Goal: Task Accomplishment & Management: Complete application form

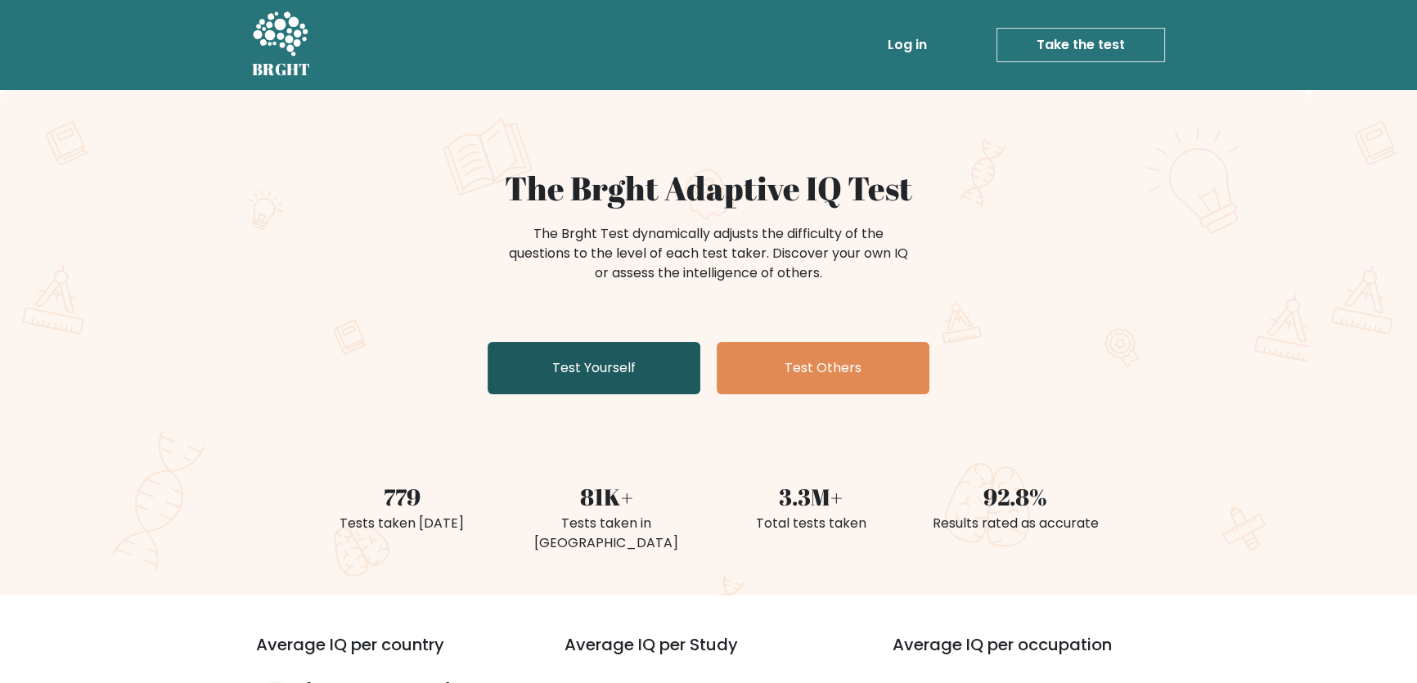
click at [641, 351] on link "Test Yourself" at bounding box center [594, 368] width 213 height 52
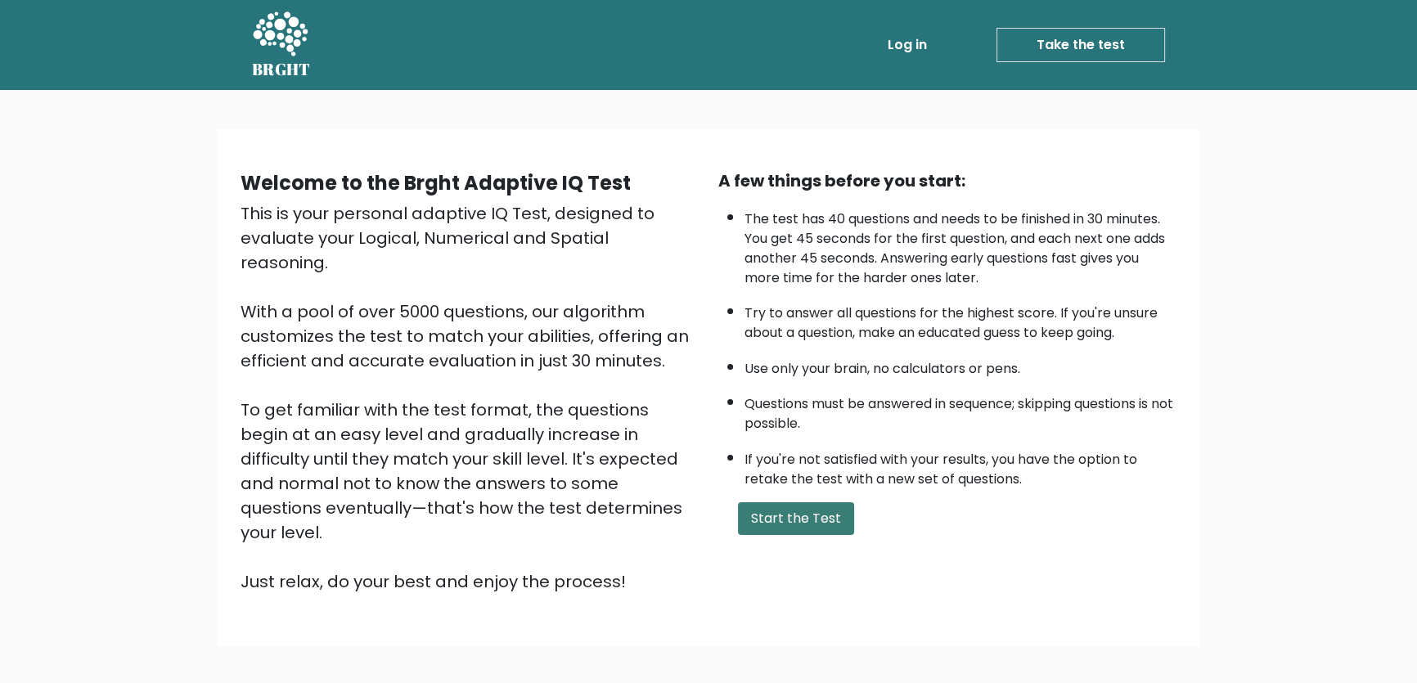
click at [783, 515] on button "Start the Test" at bounding box center [796, 518] width 116 height 33
click at [1092, 379] on ul "The test has 40 questions and needs to be finished in 30 minutes. You get 45 se…" at bounding box center [947, 345] width 458 height 288
click at [1081, 41] on link "Take the test" at bounding box center [1080, 45] width 169 height 34
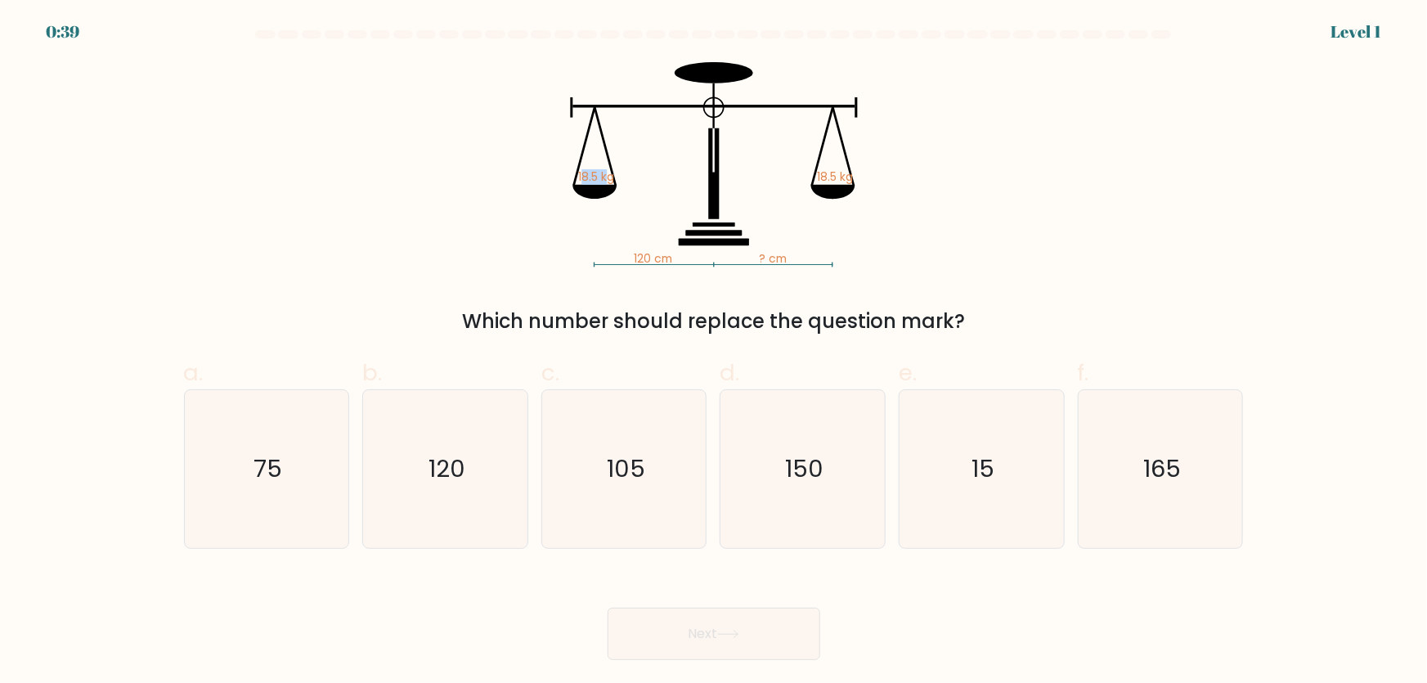
drag, startPoint x: 584, startPoint y: 177, endPoint x: 613, endPoint y: 182, distance: 29.7
click at [611, 182] on tspan "18.5 kg" at bounding box center [595, 177] width 36 height 16
click at [613, 182] on tspan "18.5 kg" at bounding box center [595, 177] width 36 height 16
drag, startPoint x: 835, startPoint y: 180, endPoint x: 883, endPoint y: 182, distance: 48.3
click at [883, 181] on icon "120 cm ? cm 18.5 kg 18.5 kg" at bounding box center [714, 164] width 491 height 205
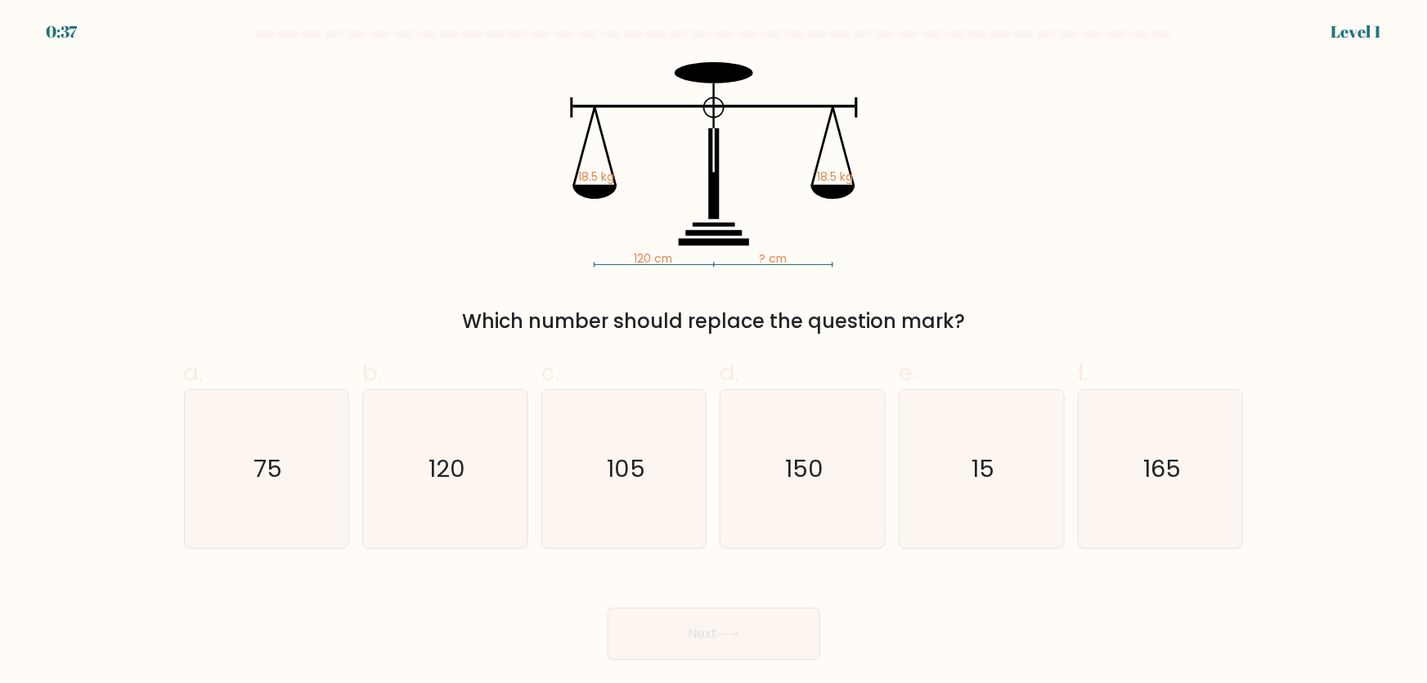
click at [790, 256] on icon "120 cm ? cm 18.5 kg 18.5 kg" at bounding box center [714, 164] width 491 height 205
click at [449, 477] on text "120" at bounding box center [447, 468] width 37 height 33
click at [714, 353] on input "b. 120" at bounding box center [714, 347] width 1 height 11
radio input "true"
click at [760, 630] on button "Next" at bounding box center [714, 634] width 213 height 52
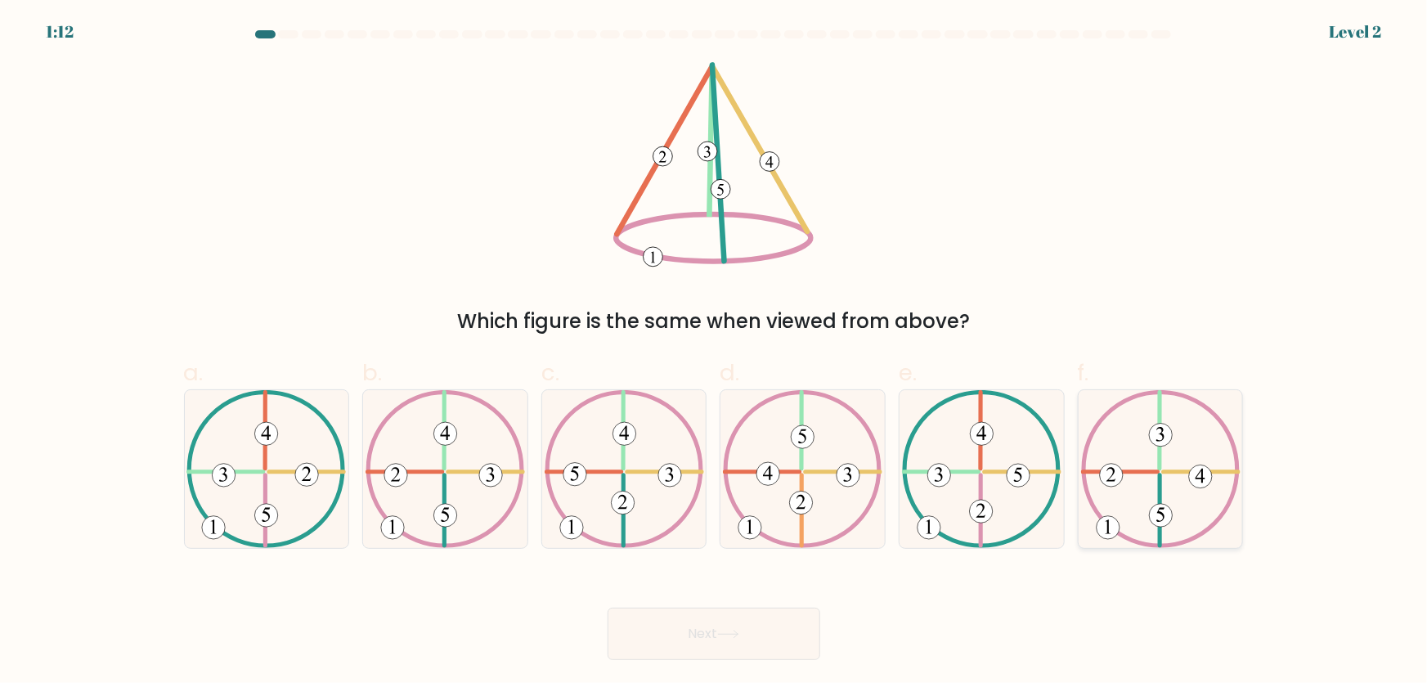
click at [1148, 528] on icon at bounding box center [1161, 469] width 160 height 158
click at [715, 353] on input "f." at bounding box center [714, 347] width 1 height 11
radio input "true"
click at [783, 637] on button "Next" at bounding box center [714, 634] width 213 height 52
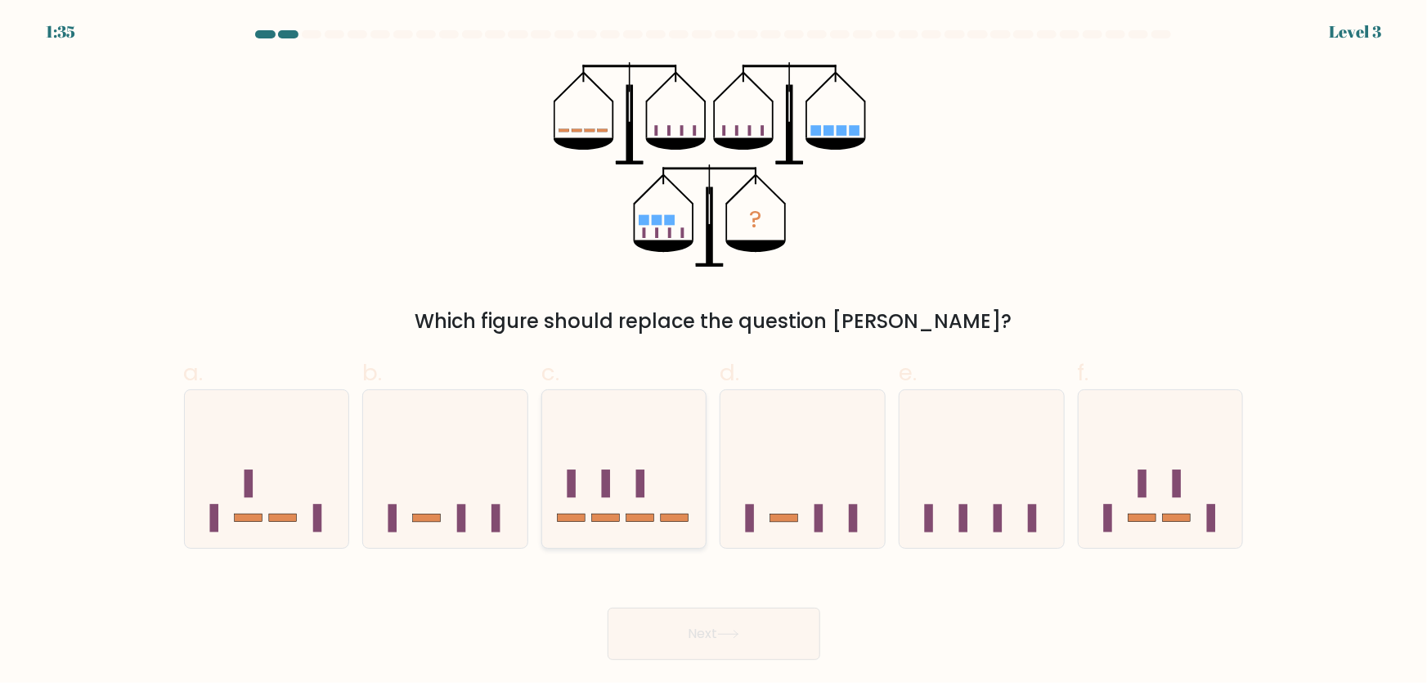
click at [645, 480] on rect at bounding box center [640, 484] width 9 height 28
click at [714, 353] on input "c." at bounding box center [714, 347] width 1 height 11
radio input "true"
click at [717, 646] on button "Next" at bounding box center [714, 634] width 213 height 52
click at [766, 646] on button "Next" at bounding box center [714, 634] width 213 height 52
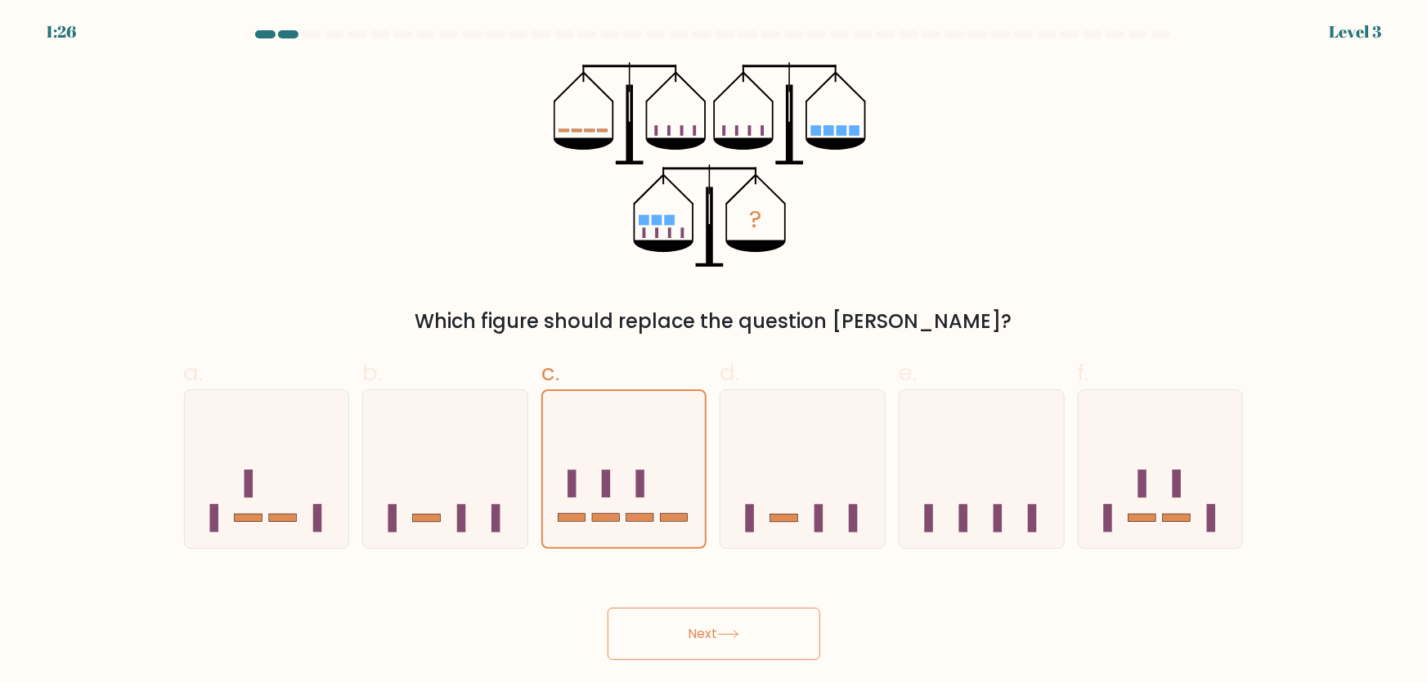
click at [762, 630] on button "Next" at bounding box center [714, 634] width 213 height 52
click at [739, 631] on icon at bounding box center [728, 634] width 22 height 9
click at [907, 591] on div "Next" at bounding box center [714, 614] width 1080 height 92
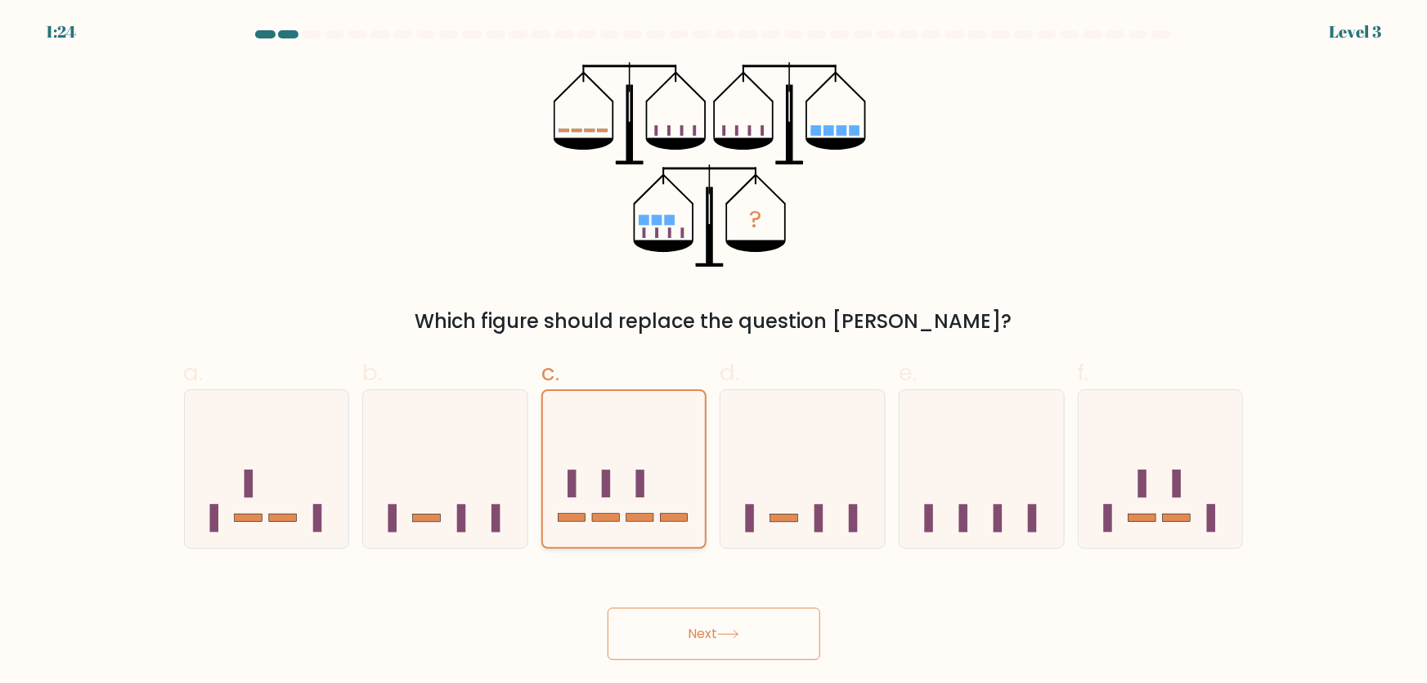
click at [677, 502] on icon at bounding box center [624, 469] width 163 height 135
click at [714, 353] on input "c." at bounding box center [714, 347] width 1 height 11
click at [780, 508] on icon at bounding box center [803, 469] width 164 height 136
click at [715, 353] on input "d." at bounding box center [714, 347] width 1 height 11
radio input "true"
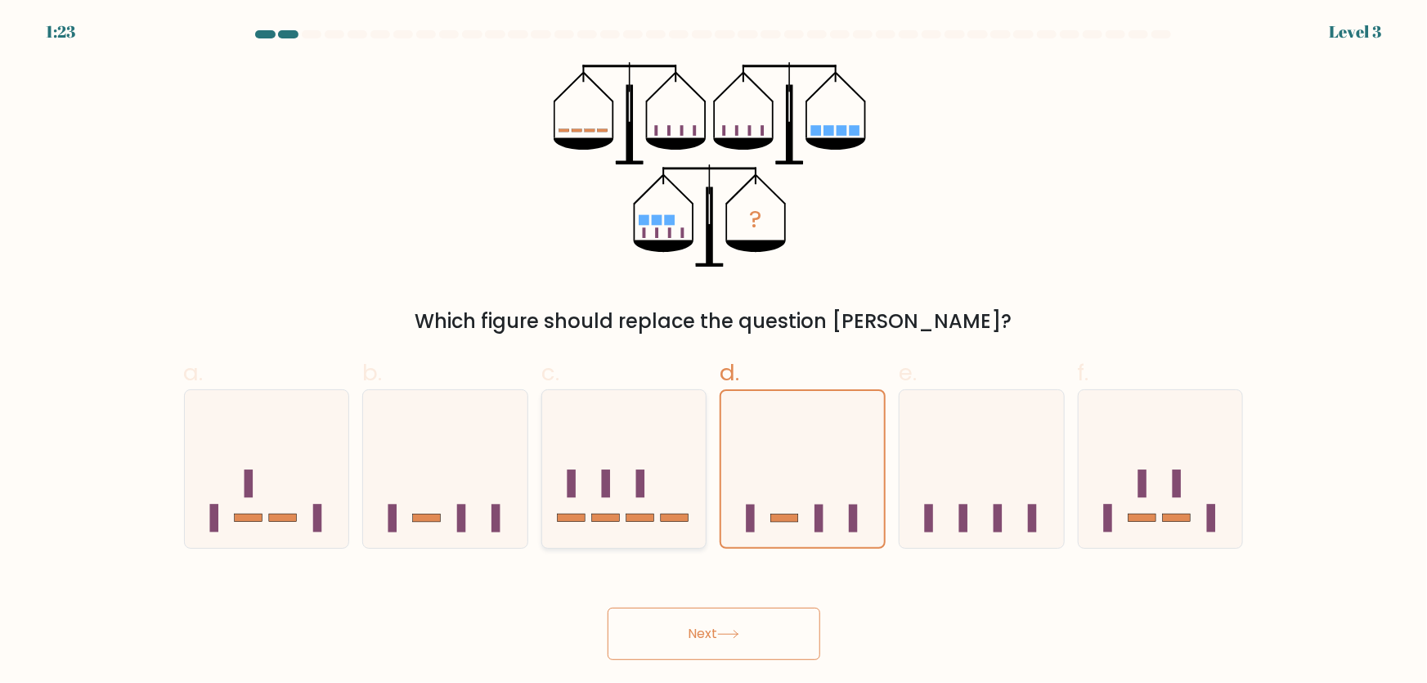
click at [666, 497] on icon at bounding box center [624, 469] width 164 height 136
click at [714, 353] on input "c." at bounding box center [714, 347] width 1 height 11
radio input "true"
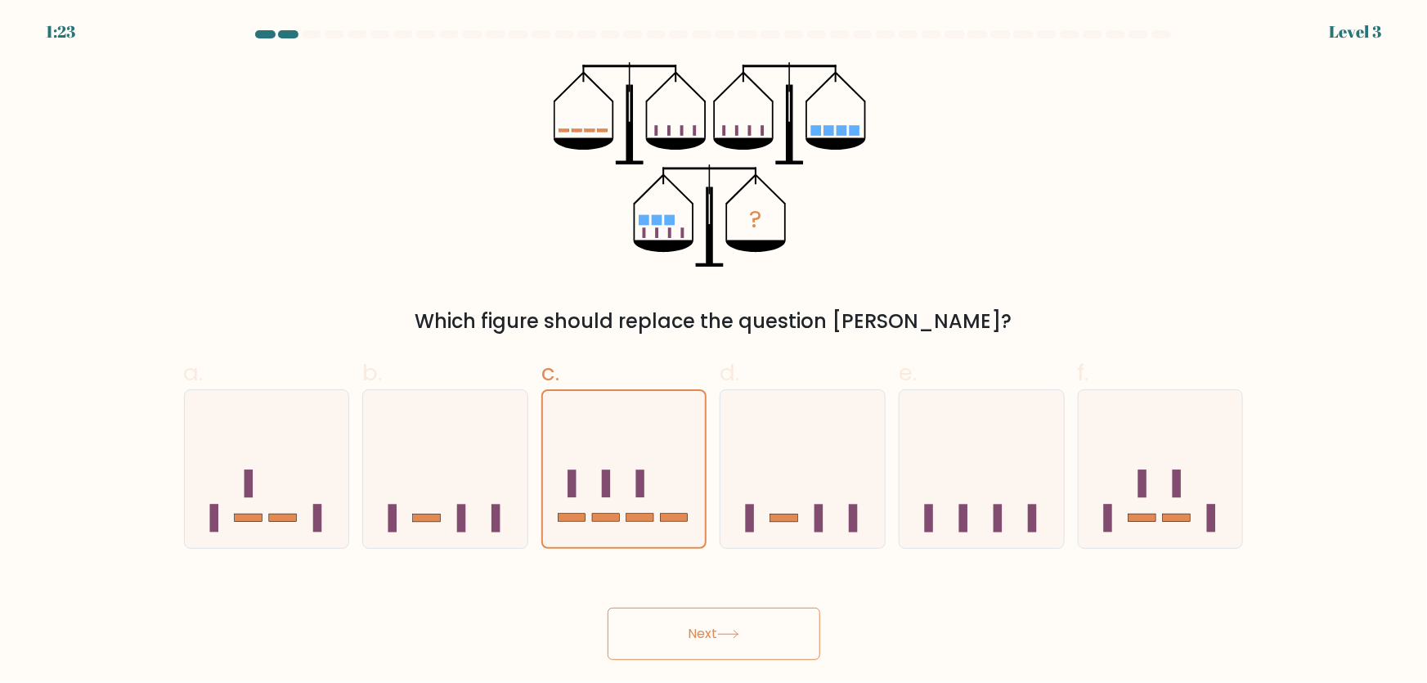
click at [695, 641] on button "Next" at bounding box center [714, 634] width 213 height 52
click at [695, 638] on button "Next" at bounding box center [714, 634] width 213 height 52
click at [772, 225] on icon "?" at bounding box center [714, 164] width 320 height 205
click at [774, 618] on button "Next" at bounding box center [714, 634] width 213 height 52
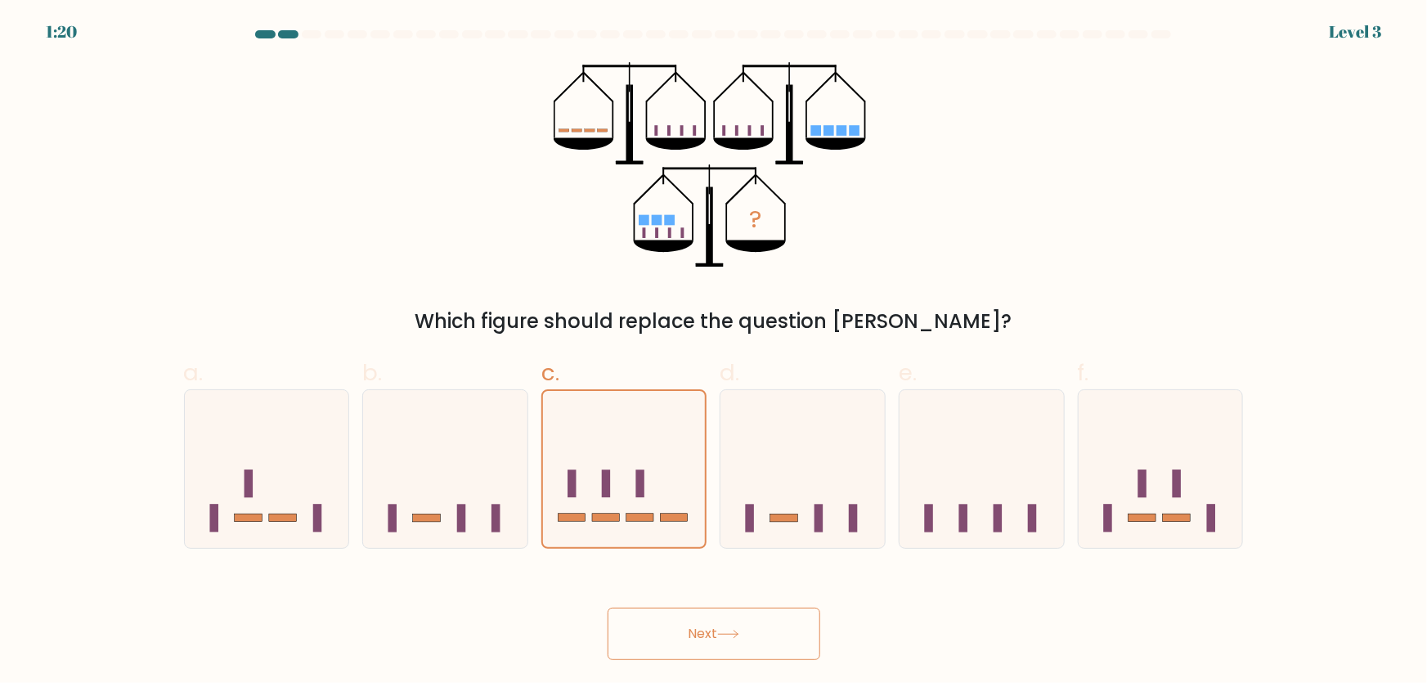
click at [774, 620] on button "Next" at bounding box center [714, 634] width 213 height 52
click at [772, 620] on button "Next" at bounding box center [714, 634] width 213 height 52
drag, startPoint x: 772, startPoint y: 620, endPoint x: 519, endPoint y: 99, distance: 579.1
click at [771, 617] on button "Next" at bounding box center [714, 634] width 213 height 52
click at [689, 646] on button "Next" at bounding box center [714, 634] width 213 height 52
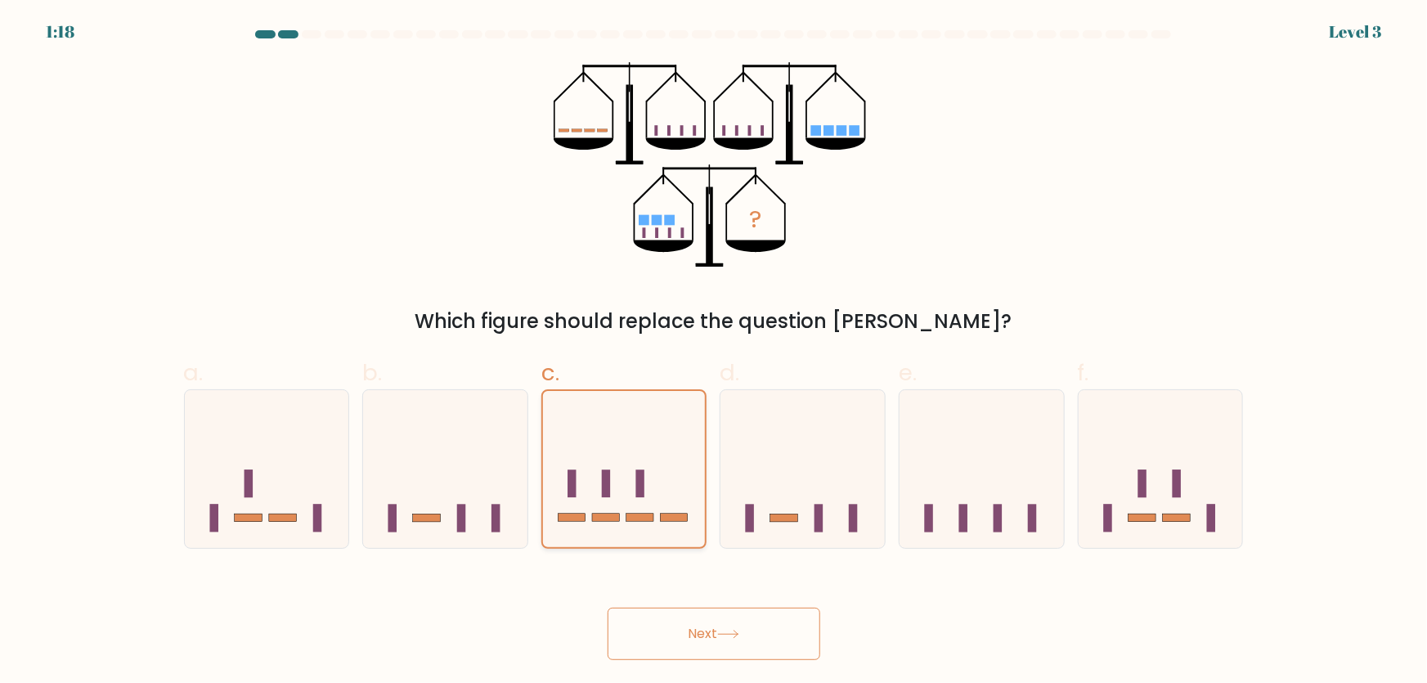
drag, startPoint x: 690, startPoint y: 645, endPoint x: 704, endPoint y: 511, distance: 135.0
click at [690, 640] on button "Next" at bounding box center [714, 634] width 213 height 52
click at [755, 462] on icon at bounding box center [803, 469] width 164 height 136
click at [715, 353] on input "d." at bounding box center [714, 347] width 1 height 11
radio input "true"
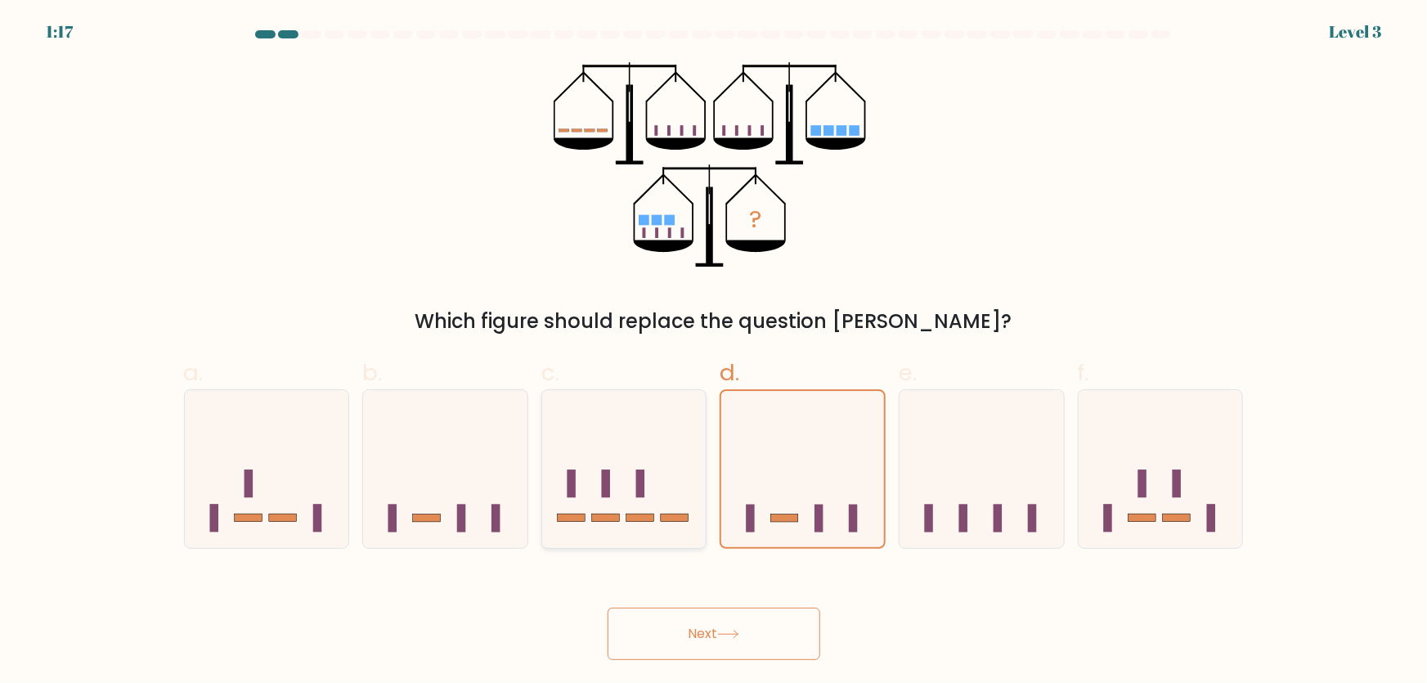
click at [668, 465] on icon at bounding box center [624, 469] width 164 height 136
click at [714, 353] on input "c." at bounding box center [714, 347] width 1 height 11
radio input "true"
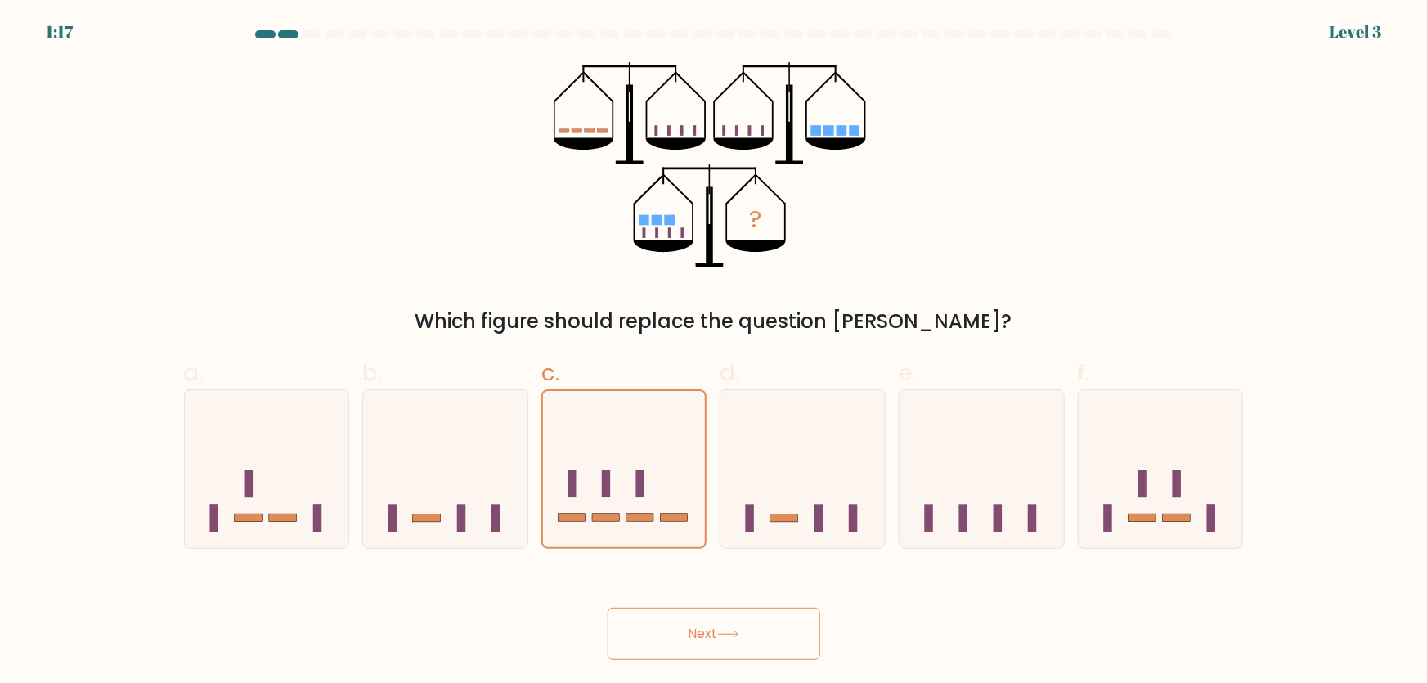
click at [721, 645] on button "Next" at bounding box center [714, 634] width 213 height 52
drag, startPoint x: 721, startPoint y: 643, endPoint x: 756, endPoint y: 552, distance: 97.1
click at [721, 642] on button "Next" at bounding box center [714, 634] width 213 height 52
click at [780, 520] on rect at bounding box center [785, 518] width 28 height 8
click at [715, 353] on input "d." at bounding box center [714, 347] width 1 height 11
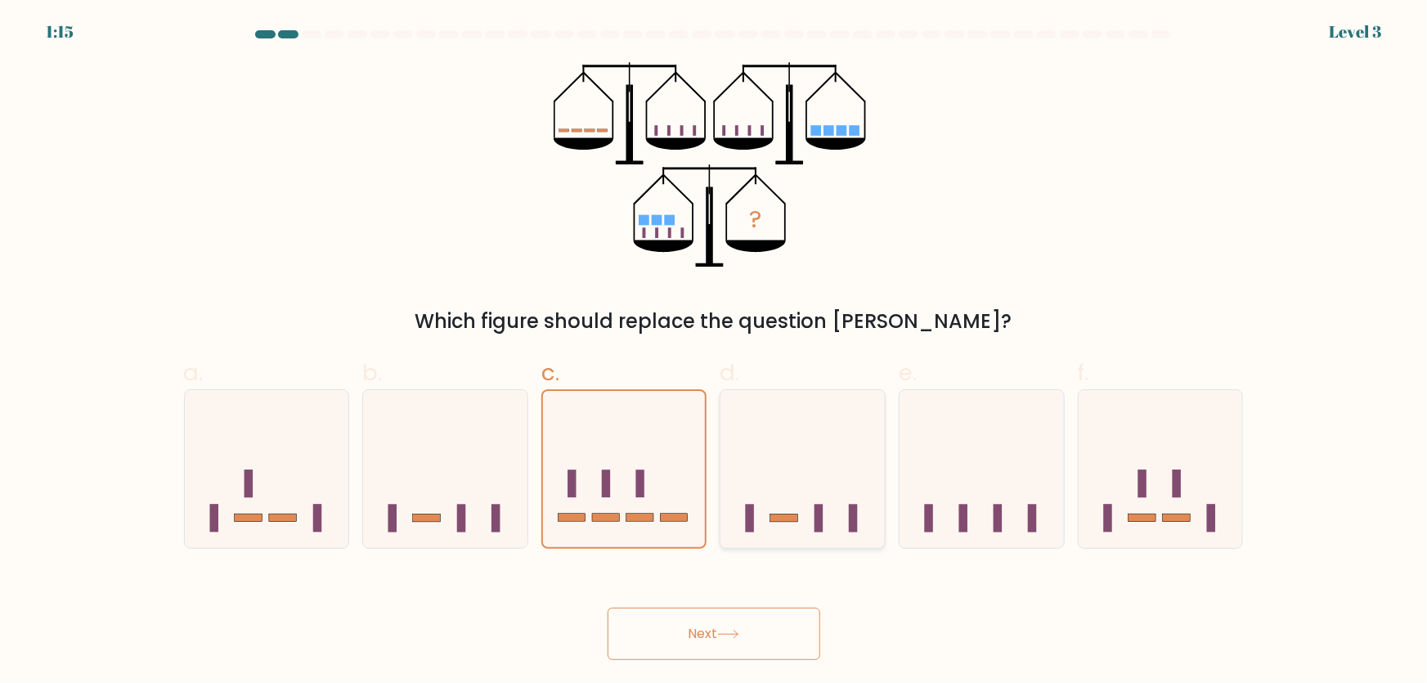
radio input "true"
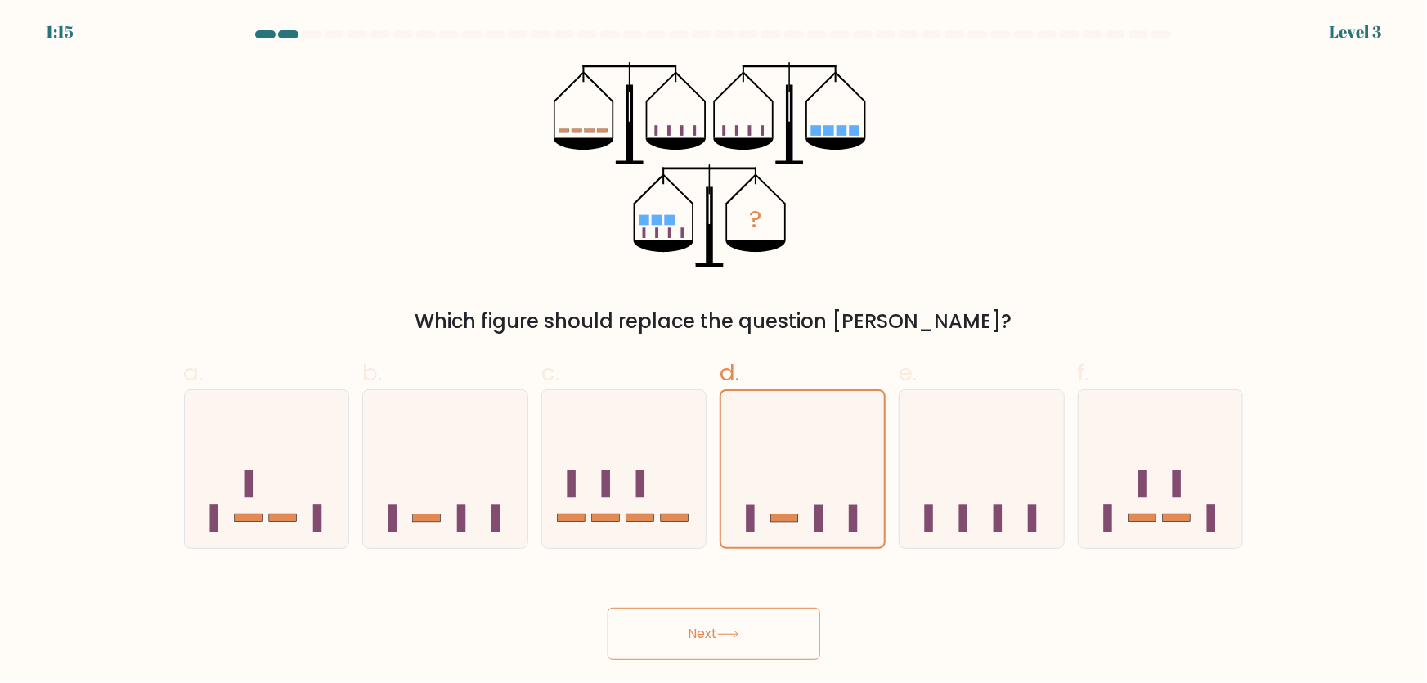
click at [753, 636] on button "Next" at bounding box center [714, 634] width 213 height 52
click at [470, 501] on icon at bounding box center [445, 469] width 164 height 136
click at [714, 353] on input "b." at bounding box center [714, 347] width 1 height 11
radio input "true"
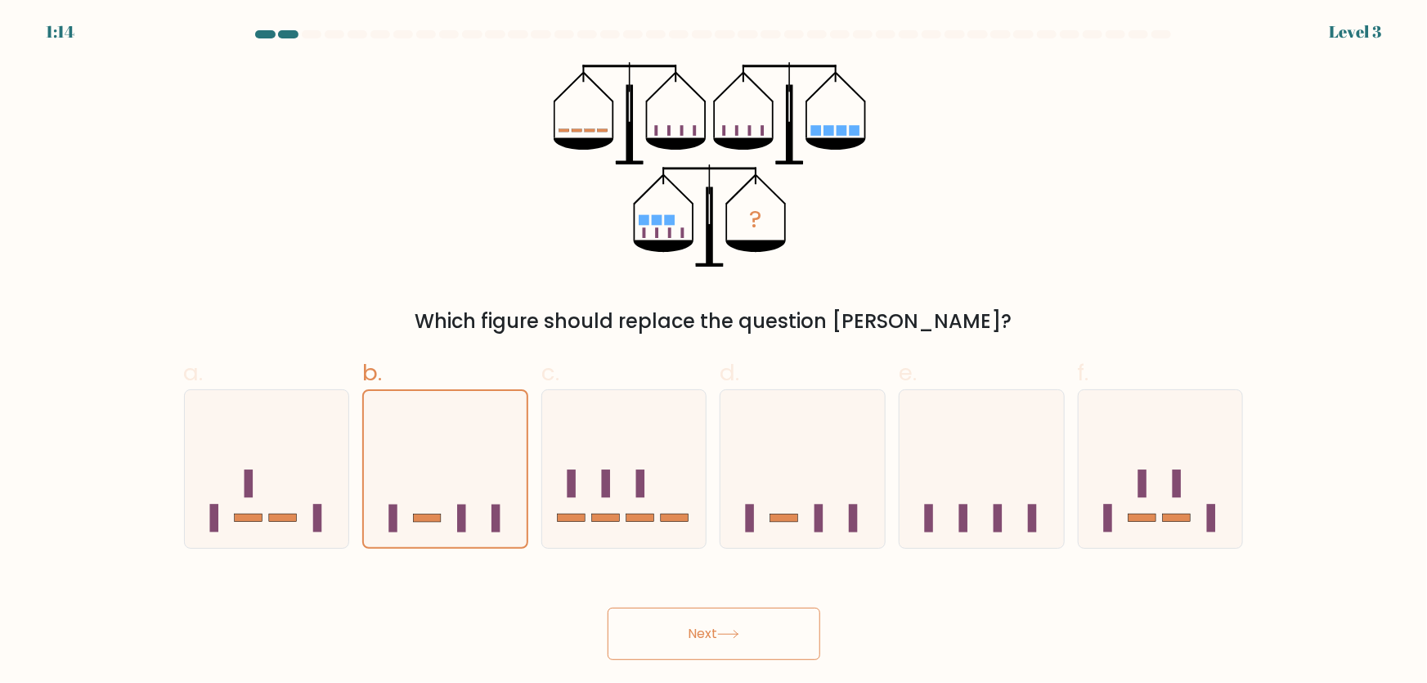
click at [649, 621] on button "Next" at bounding box center [714, 634] width 213 height 52
drag, startPoint x: 649, startPoint y: 630, endPoint x: 480, endPoint y: 566, distance: 180.2
click at [649, 631] on button "Next" at bounding box center [714, 634] width 213 height 52
drag, startPoint x: 307, startPoint y: 497, endPoint x: 514, endPoint y: 608, distance: 234.6
click at [308, 497] on icon at bounding box center [267, 469] width 164 height 136
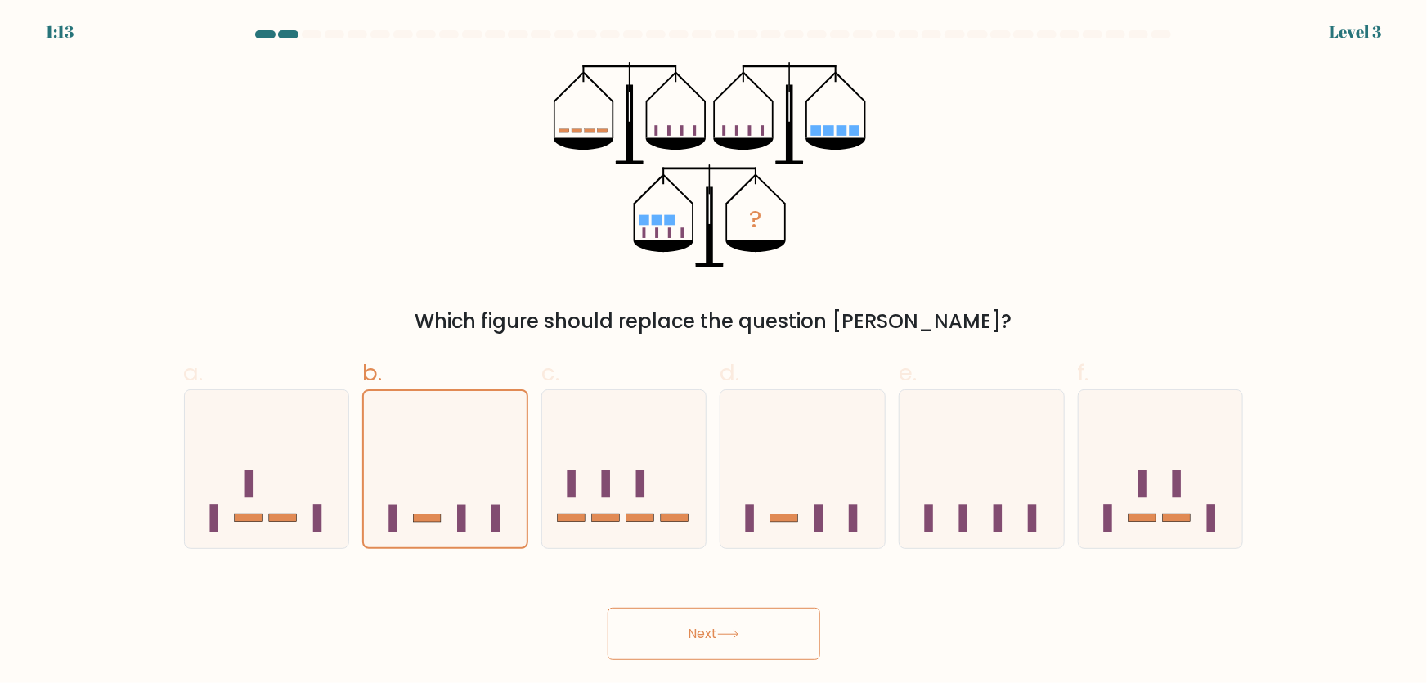
click at [714, 353] on input "a." at bounding box center [714, 347] width 1 height 11
radio input "true"
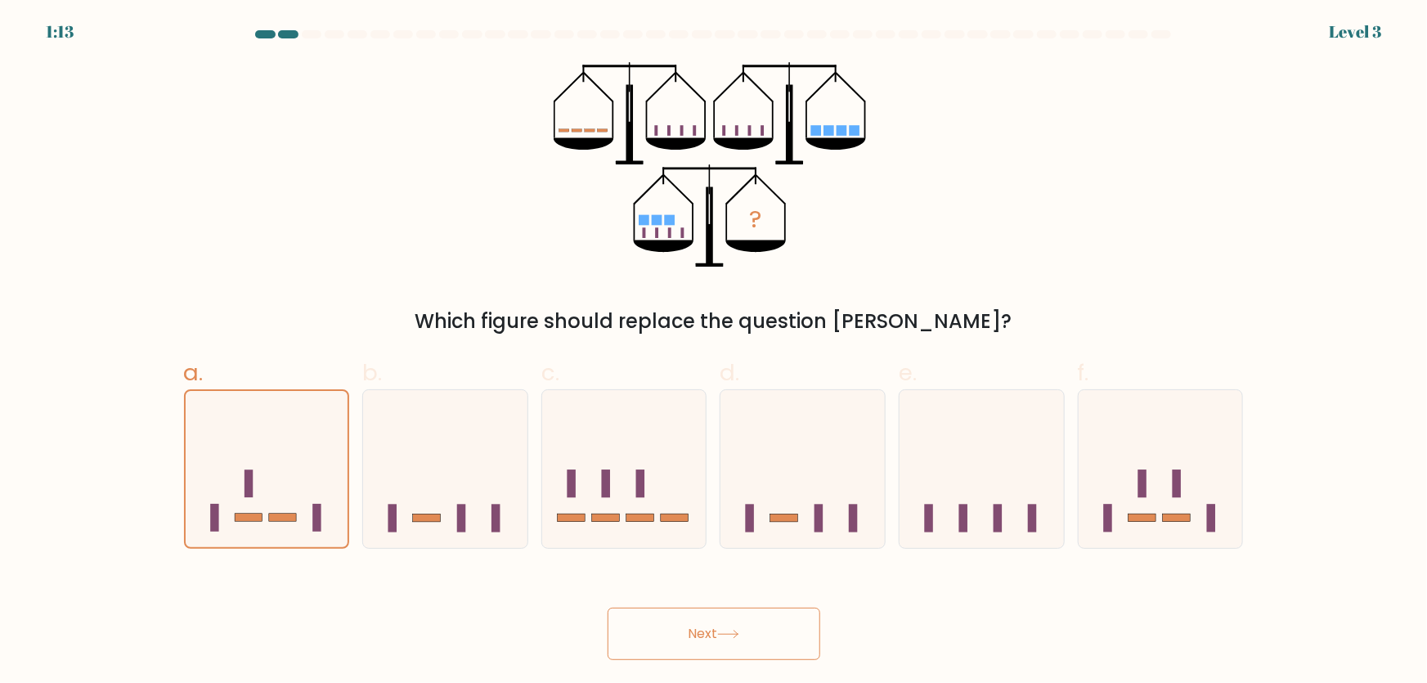
click at [666, 633] on button "Next" at bounding box center [714, 634] width 213 height 52
drag, startPoint x: 667, startPoint y: 633, endPoint x: 662, endPoint y: 626, distance: 8.8
click at [664, 630] on button "Next" at bounding box center [714, 634] width 213 height 52
click at [613, 510] on icon at bounding box center [624, 469] width 164 height 136
click at [714, 353] on input "c." at bounding box center [714, 347] width 1 height 11
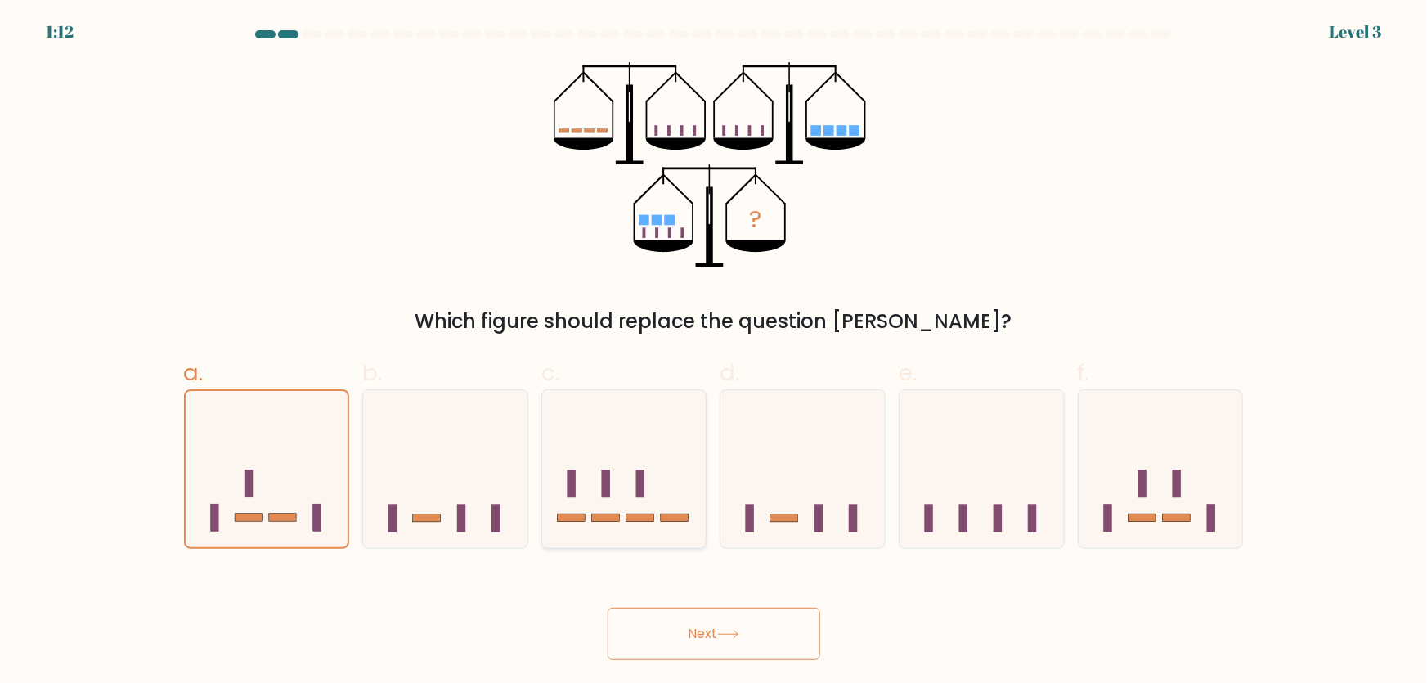
radio input "true"
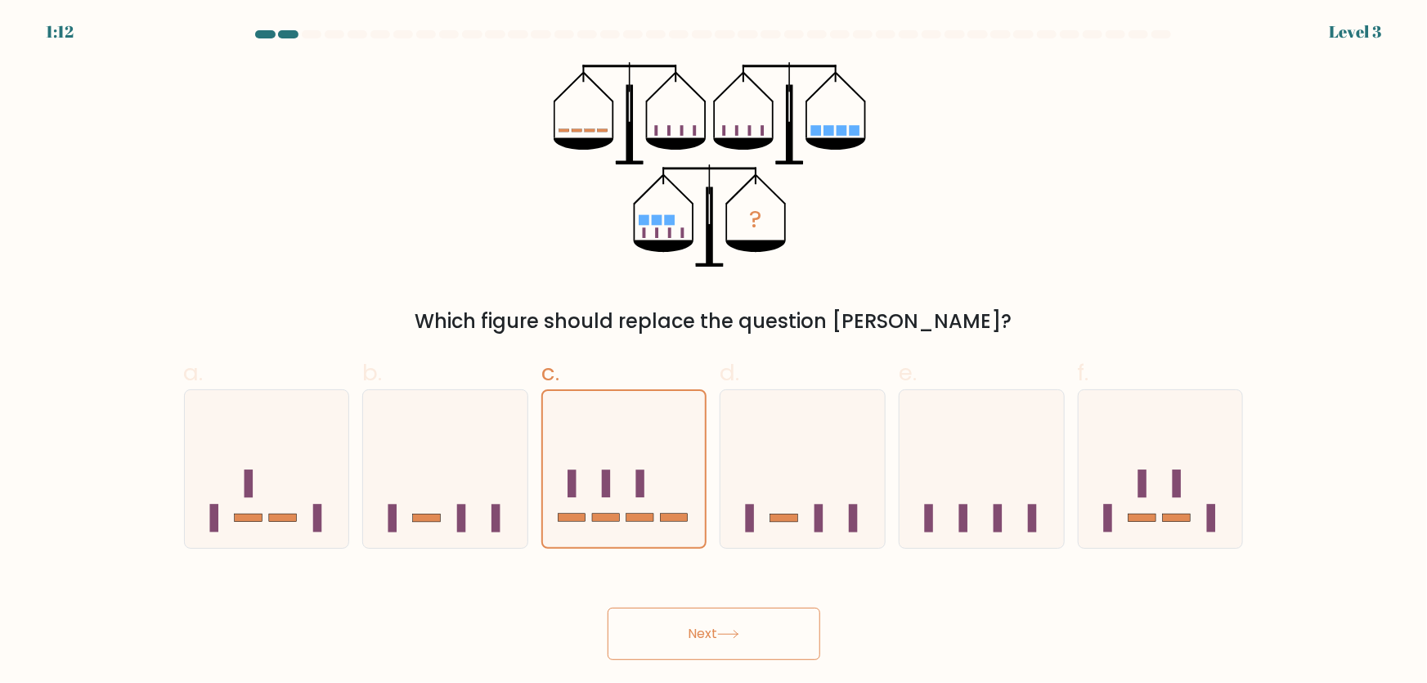
click at [694, 651] on button "Next" at bounding box center [714, 634] width 213 height 52
click at [941, 532] on icon at bounding box center [982, 469] width 164 height 136
click at [715, 353] on input "e." at bounding box center [714, 347] width 1 height 11
radio input "true"
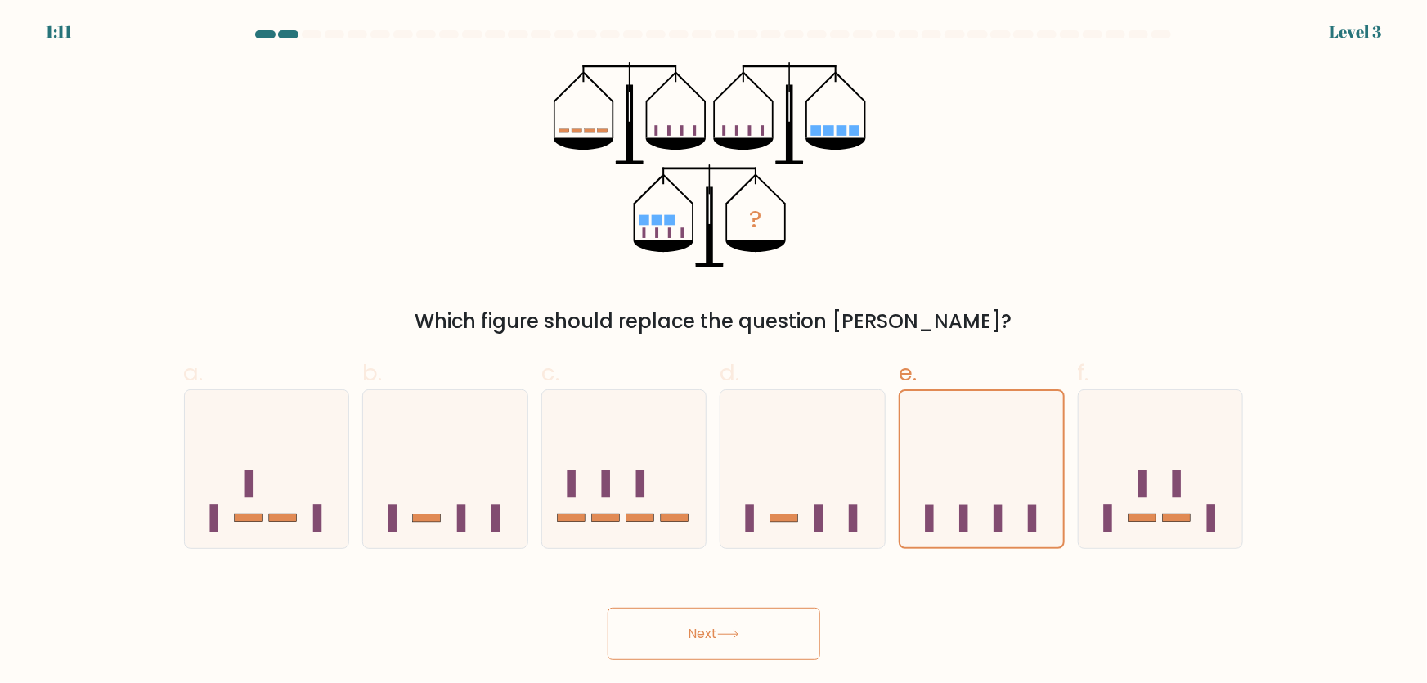
click at [766, 646] on button "Next" at bounding box center [714, 634] width 213 height 52
click at [1130, 494] on icon at bounding box center [1161, 469] width 164 height 136
click at [715, 353] on input "f." at bounding box center [714, 347] width 1 height 11
radio input "true"
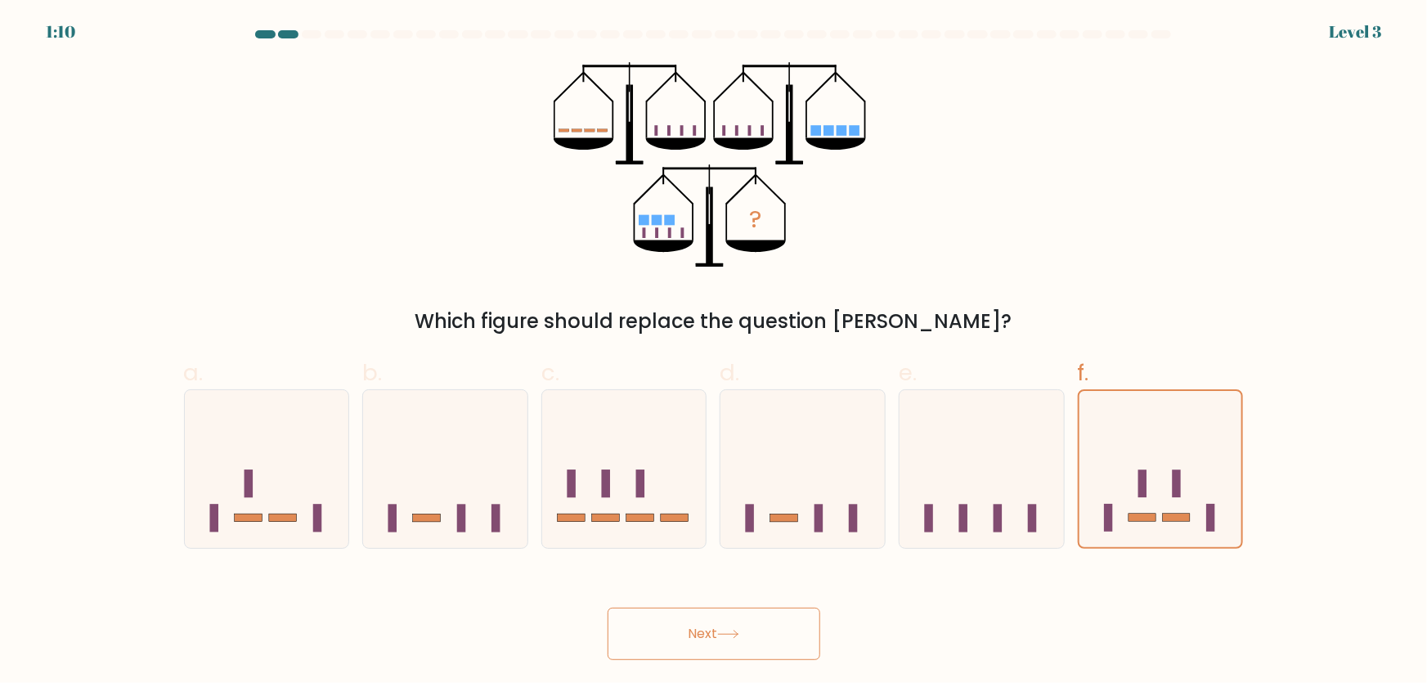
click at [794, 669] on body "1:10 Level 3" at bounding box center [713, 341] width 1427 height 683
click at [793, 630] on button "Next" at bounding box center [714, 634] width 213 height 52
drag, startPoint x: 793, startPoint y: 630, endPoint x: 662, endPoint y: 578, distance: 140.7
click at [793, 630] on button "Next" at bounding box center [714, 634] width 213 height 52
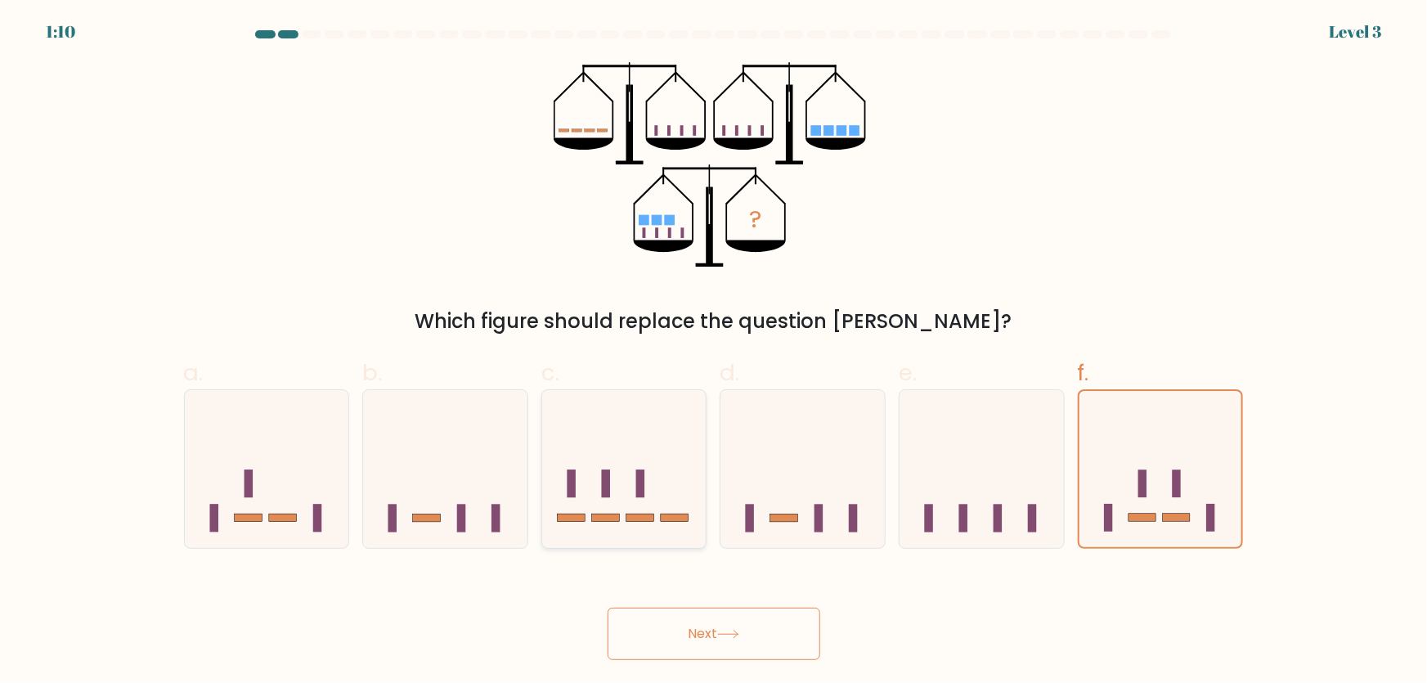
click at [546, 508] on icon at bounding box center [624, 469] width 164 height 136
click at [714, 353] on input "c." at bounding box center [714, 347] width 1 height 11
radio input "true"
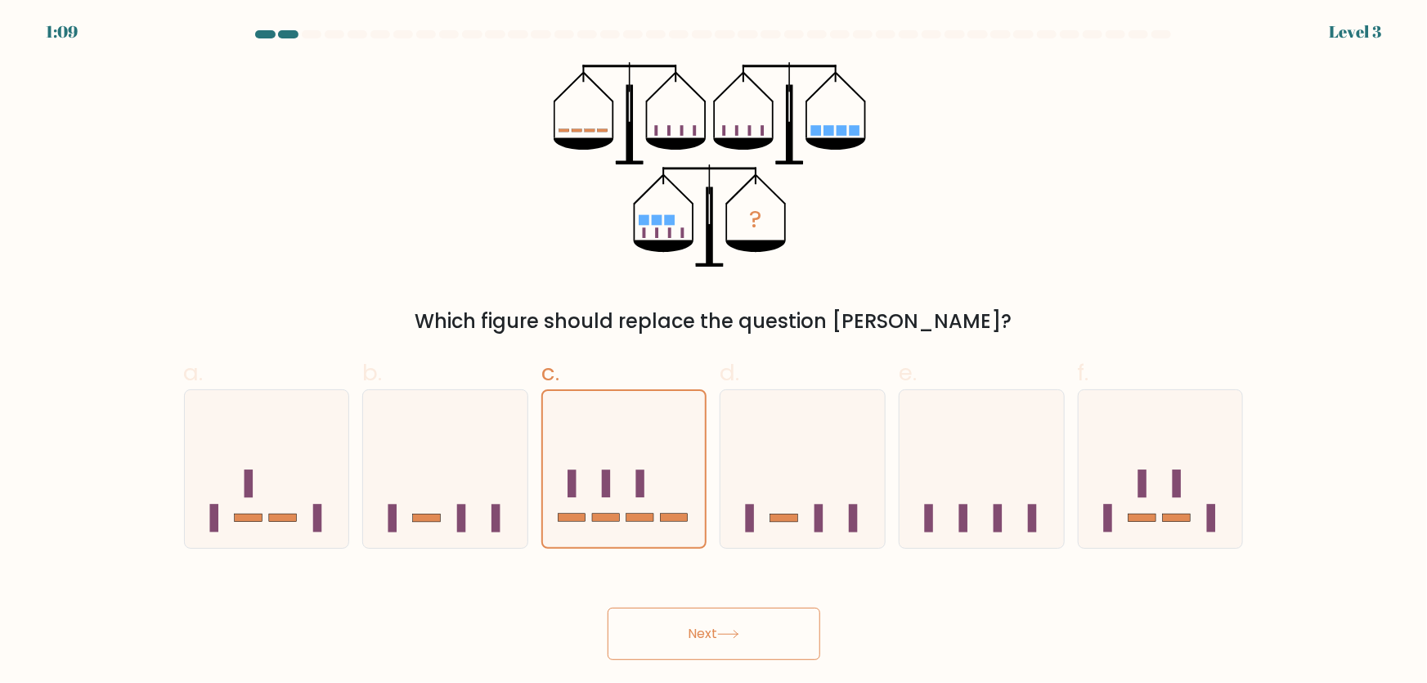
click at [673, 629] on button "Next" at bounding box center [714, 634] width 213 height 52
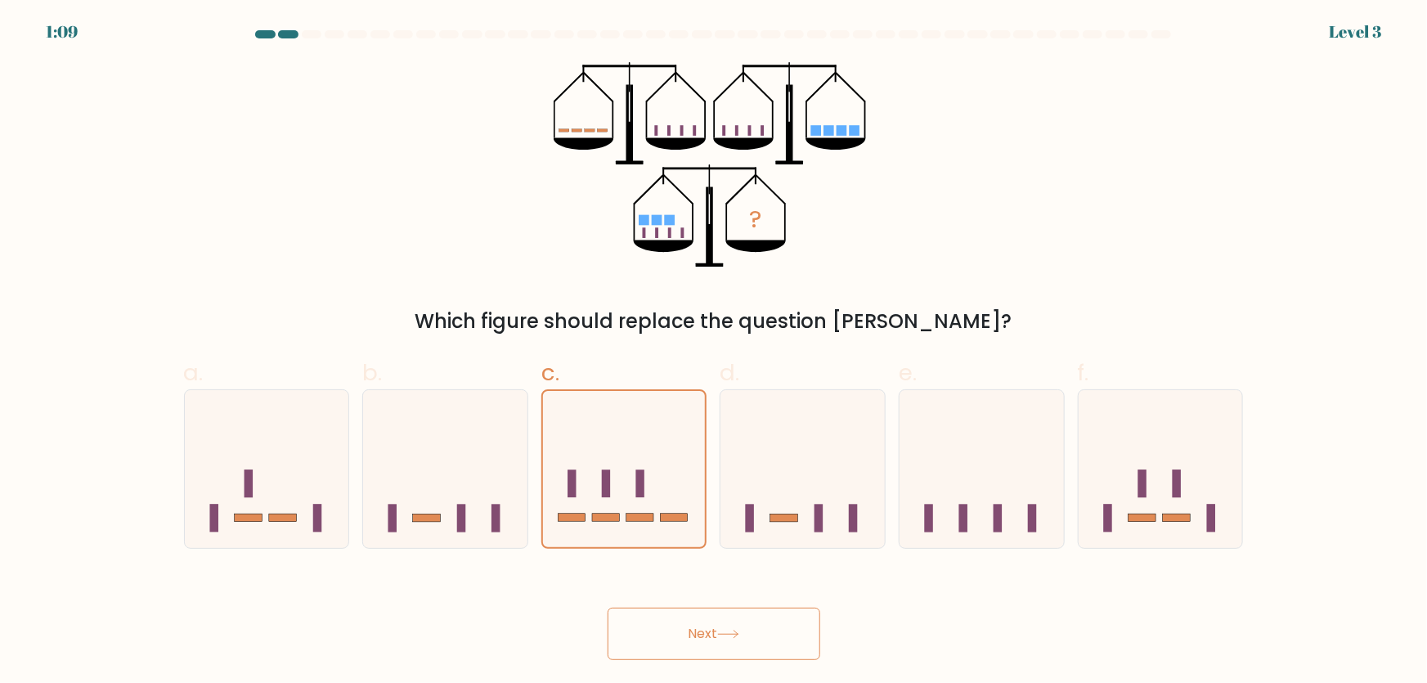
click at [673, 629] on button "Next" at bounding box center [714, 634] width 213 height 52
click at [776, 574] on div "Next" at bounding box center [714, 614] width 1080 height 92
click at [771, 581] on div "Next" at bounding box center [714, 614] width 1080 height 92
click at [766, 591] on div "Next" at bounding box center [714, 614] width 1080 height 92
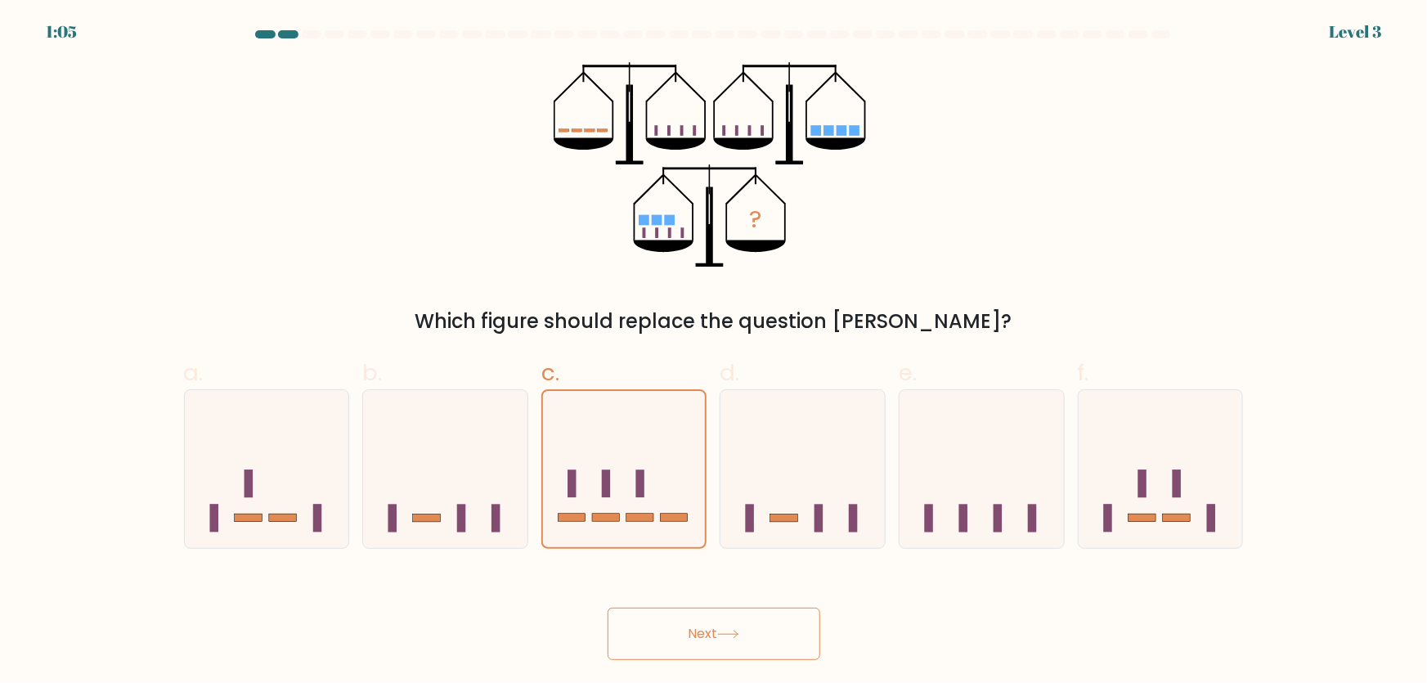
click at [761, 591] on div "Next" at bounding box center [714, 614] width 1080 height 92
click at [748, 595] on div "Next" at bounding box center [714, 614] width 1080 height 92
click at [728, 629] on button "Next" at bounding box center [714, 634] width 213 height 52
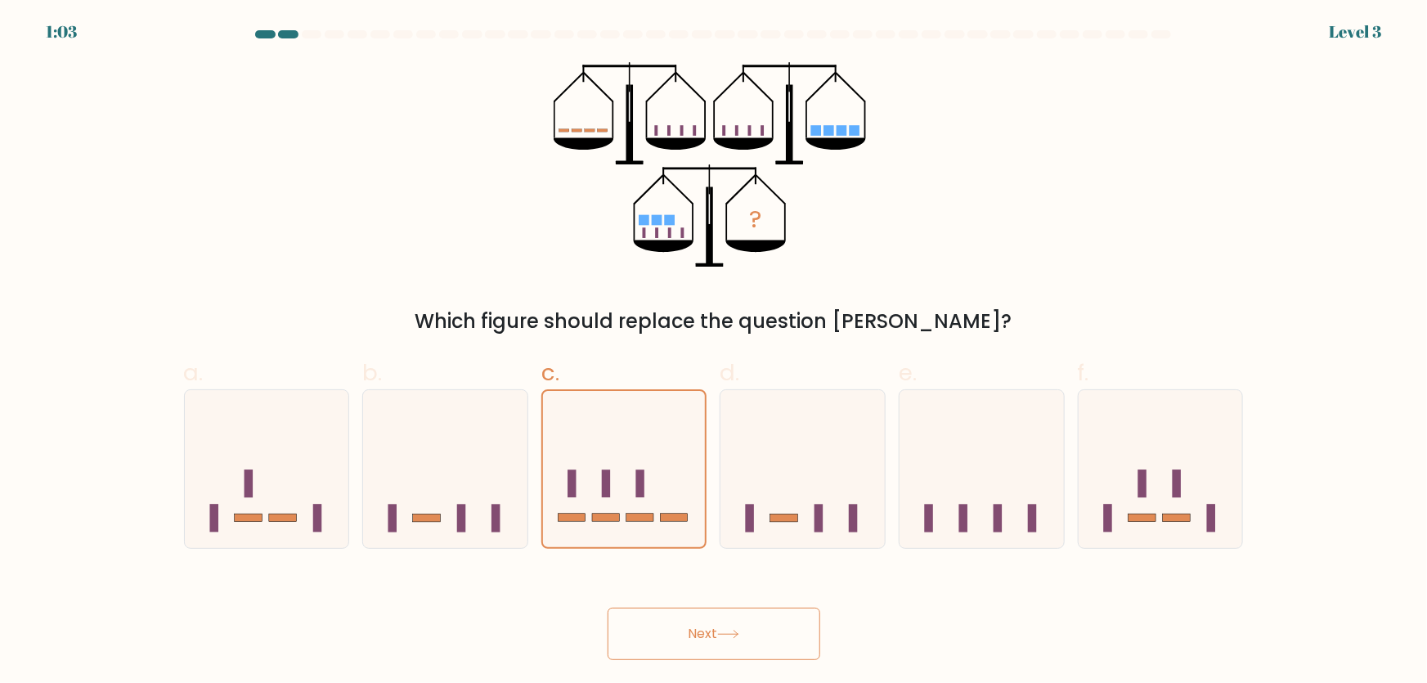
click at [728, 629] on button "Next" at bounding box center [714, 634] width 213 height 52
click at [628, 499] on icon at bounding box center [624, 469] width 163 height 135
click at [714, 353] on input "c." at bounding box center [714, 347] width 1 height 11
click at [707, 625] on button "Next" at bounding box center [714, 634] width 213 height 52
click at [708, 630] on button "Next" at bounding box center [714, 634] width 213 height 52
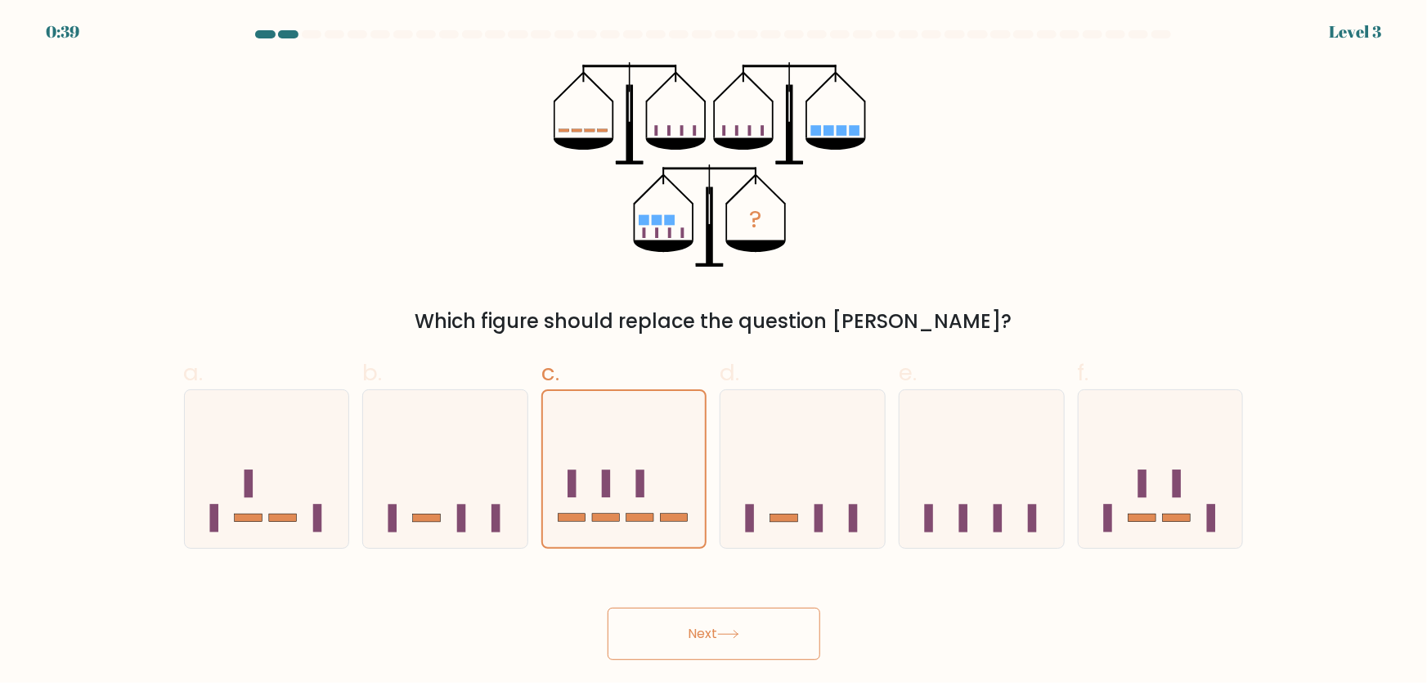
click at [708, 630] on button "Next" at bounding box center [714, 634] width 213 height 52
drag, startPoint x: 706, startPoint y: 629, endPoint x: 397, endPoint y: 212, distance: 519.3
click at [705, 627] on button "Next" at bounding box center [714, 634] width 213 height 52
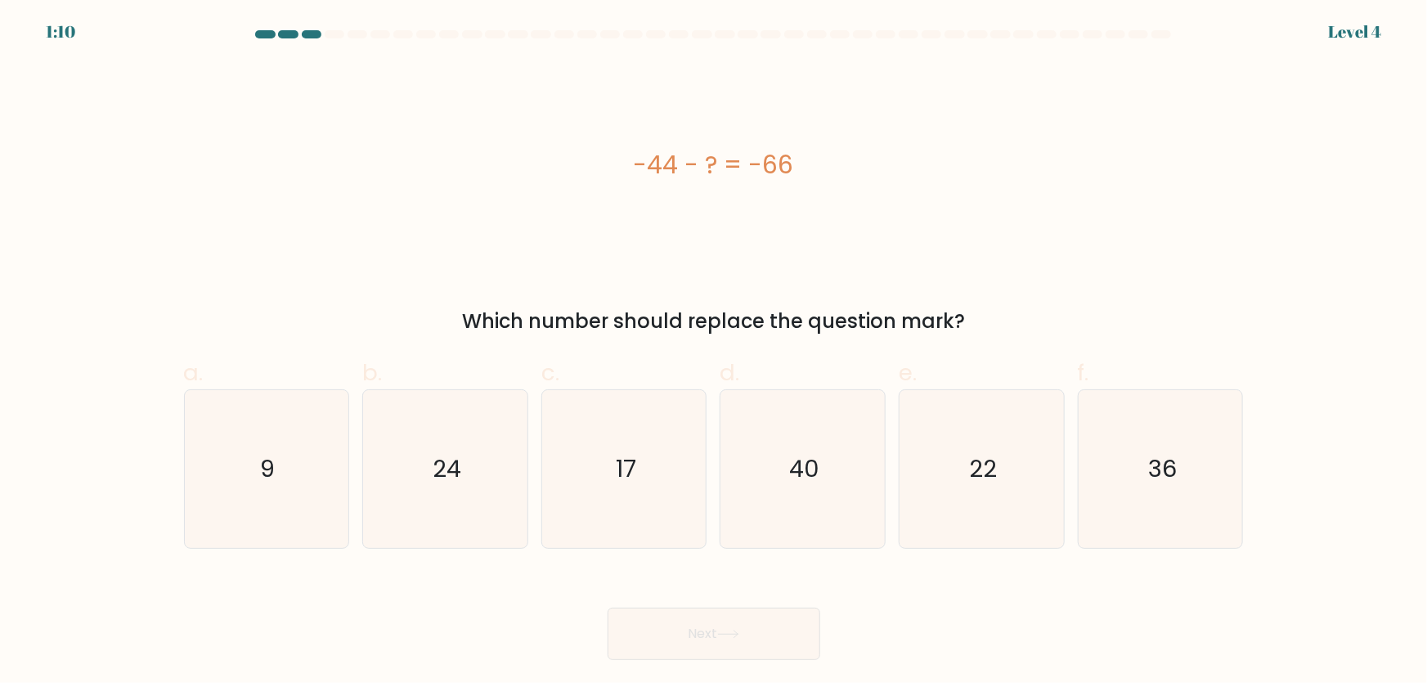
click at [811, 349] on div "a. 9 b. 24 c." at bounding box center [713, 446] width 1073 height 206
click at [634, 195] on div "-44 - ? = -66" at bounding box center [714, 164] width 1060 height 205
click at [663, 433] on icon "17" at bounding box center [625, 469] width 158 height 158
click at [714, 353] on input "c. 17" at bounding box center [714, 347] width 1 height 11
radio input "true"
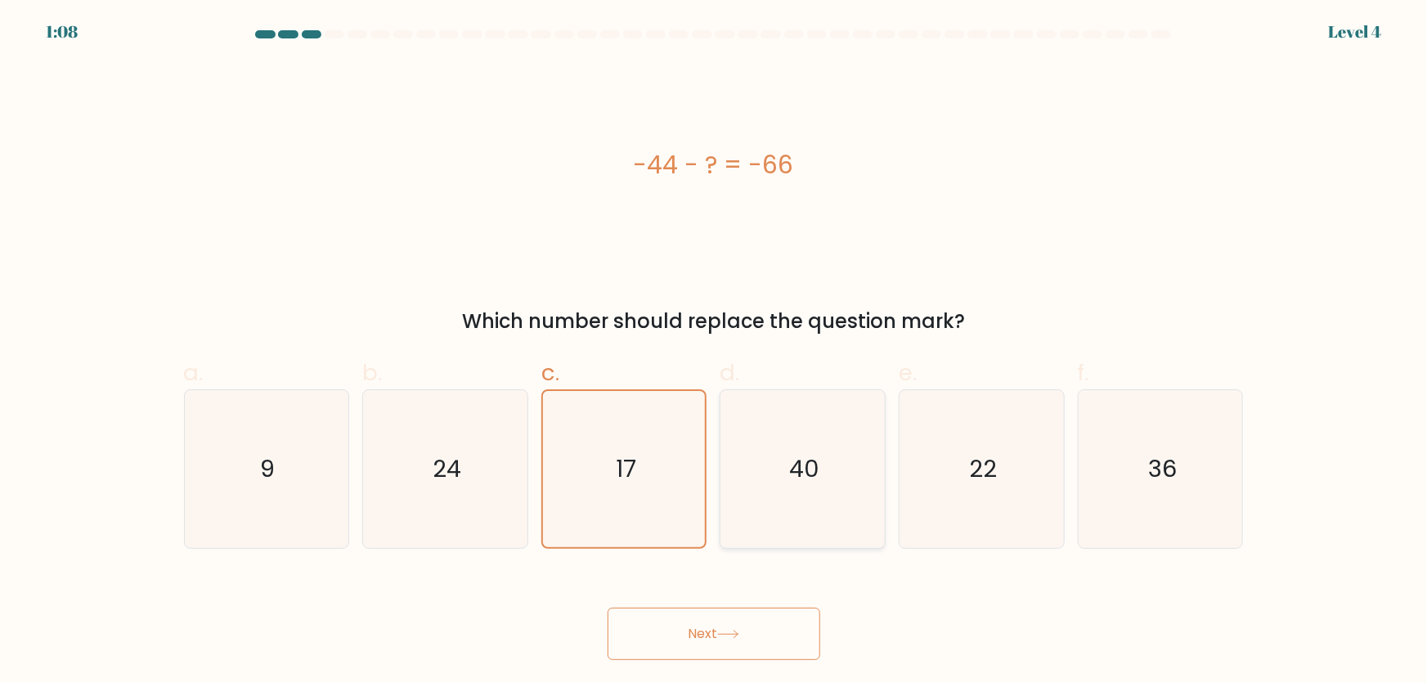
click at [787, 468] on icon "40" at bounding box center [803, 469] width 158 height 158
click at [715, 353] on input "d. 40" at bounding box center [714, 347] width 1 height 11
radio input "true"
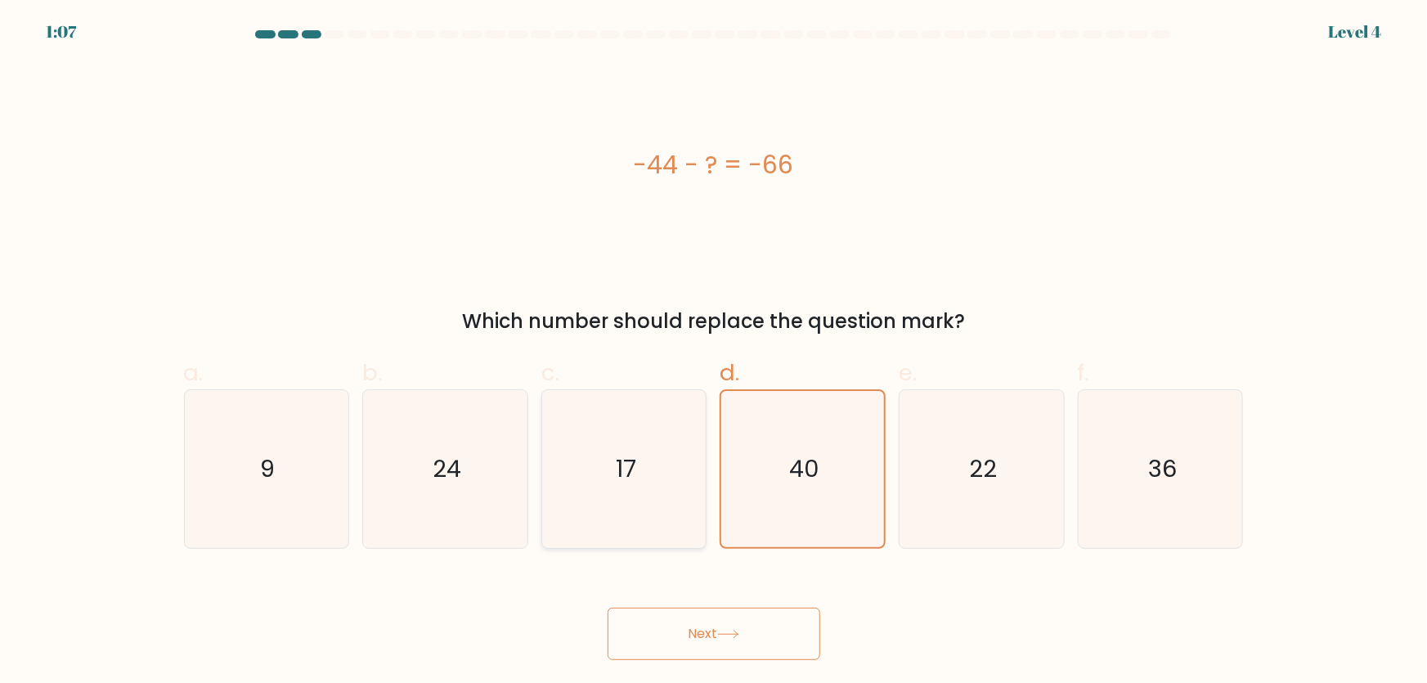
click at [679, 483] on icon "17" at bounding box center [625, 469] width 158 height 158
click at [714, 353] on input "c. 17" at bounding box center [714, 347] width 1 height 11
radio input "true"
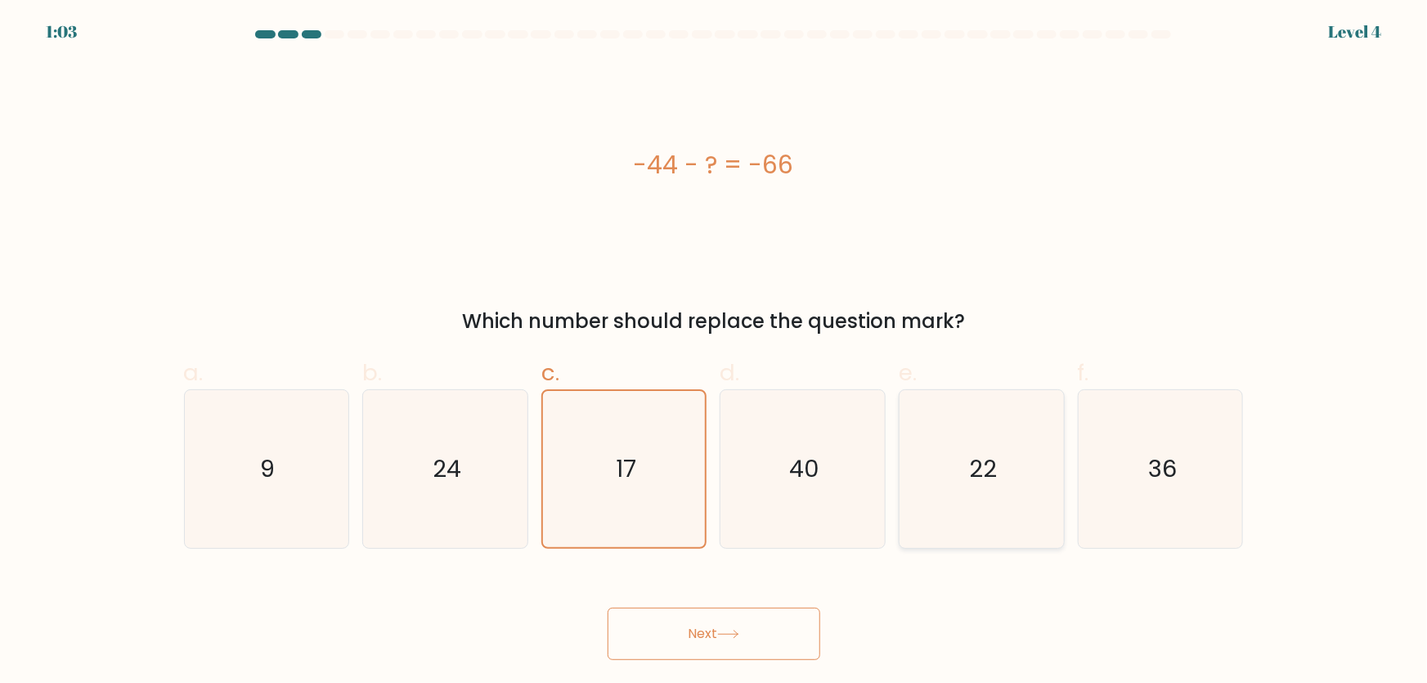
click at [999, 492] on icon "22" at bounding box center [982, 469] width 158 height 158
click at [715, 353] on input "e. 22" at bounding box center [714, 347] width 1 height 11
radio input "true"
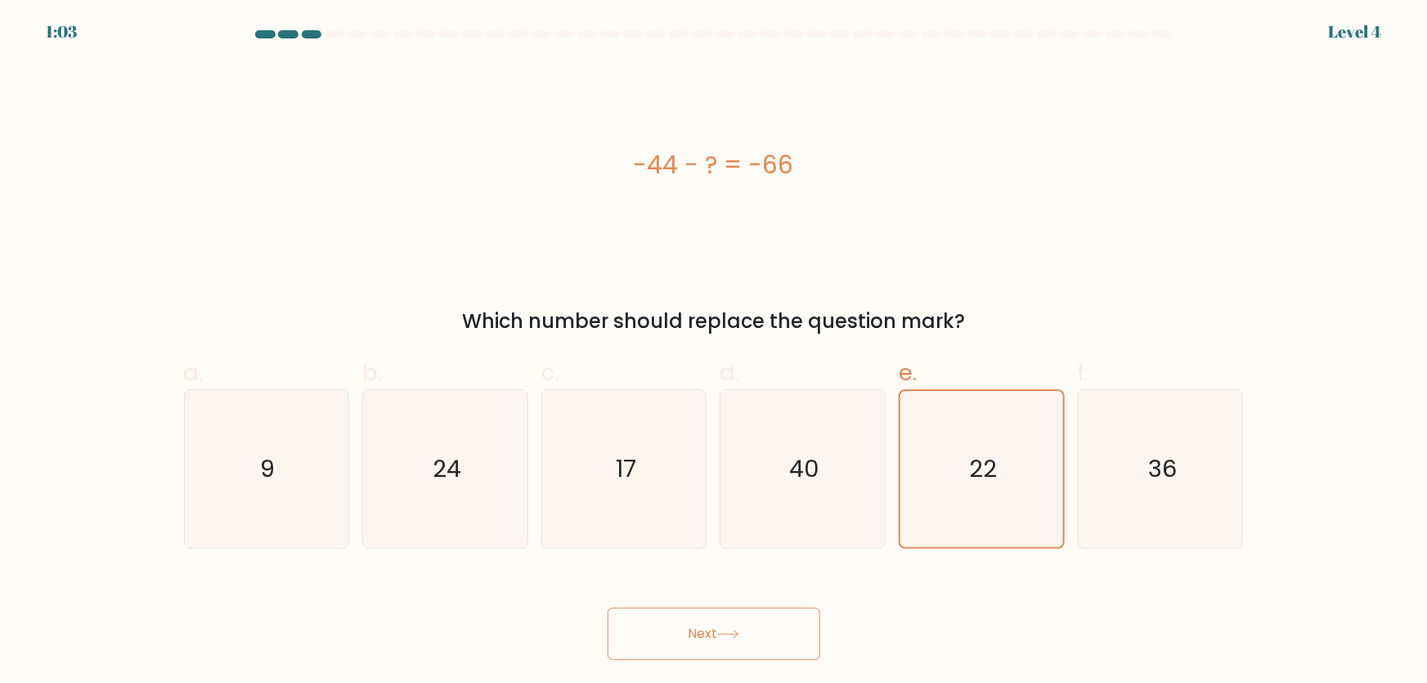
click at [771, 633] on button "Next" at bounding box center [714, 634] width 213 height 52
click at [744, 629] on button "Next" at bounding box center [714, 634] width 213 height 52
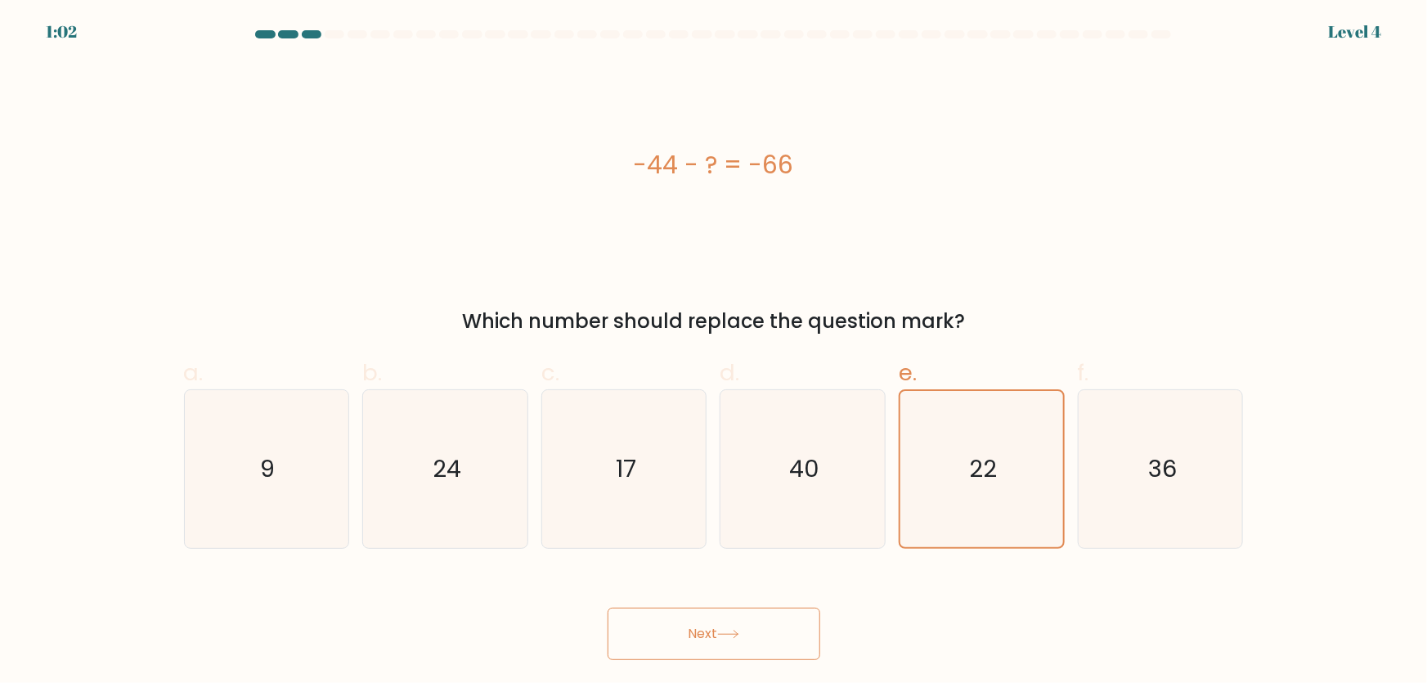
click at [744, 629] on button "Next" at bounding box center [714, 634] width 213 height 52
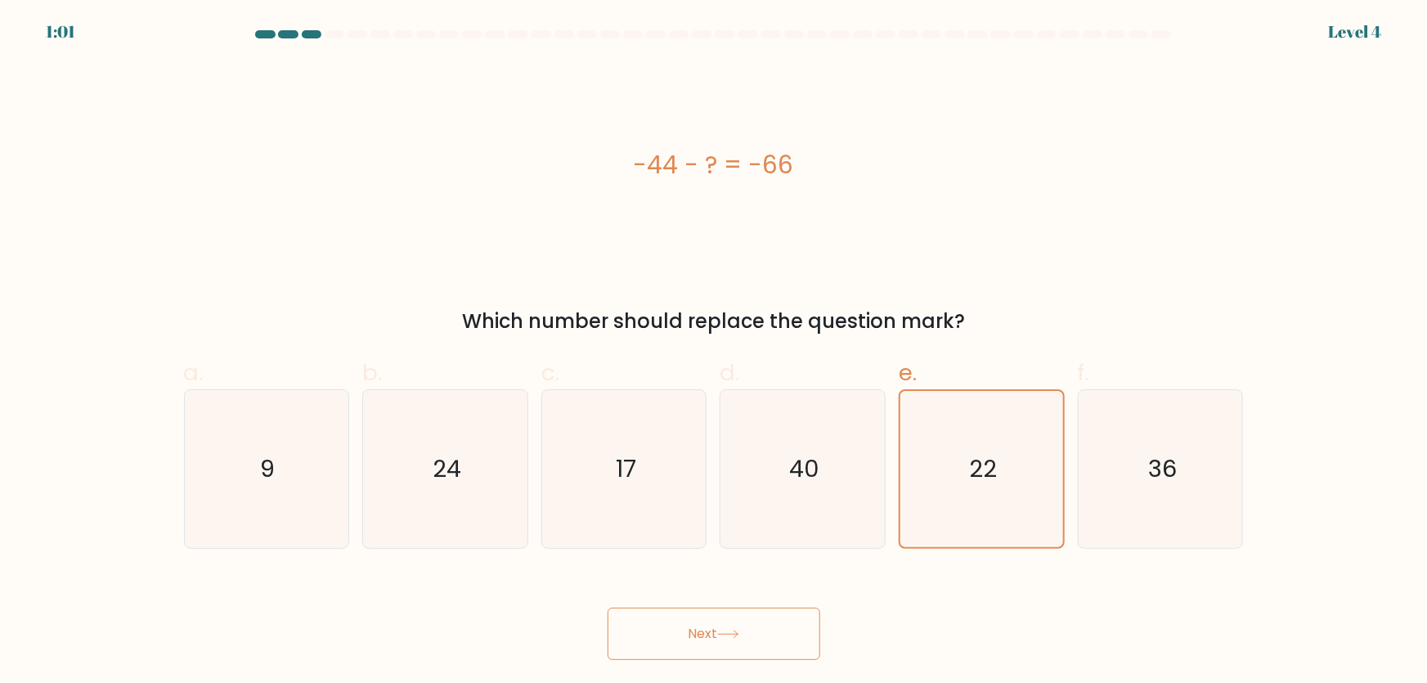
click at [744, 629] on button "Next" at bounding box center [714, 634] width 213 height 52
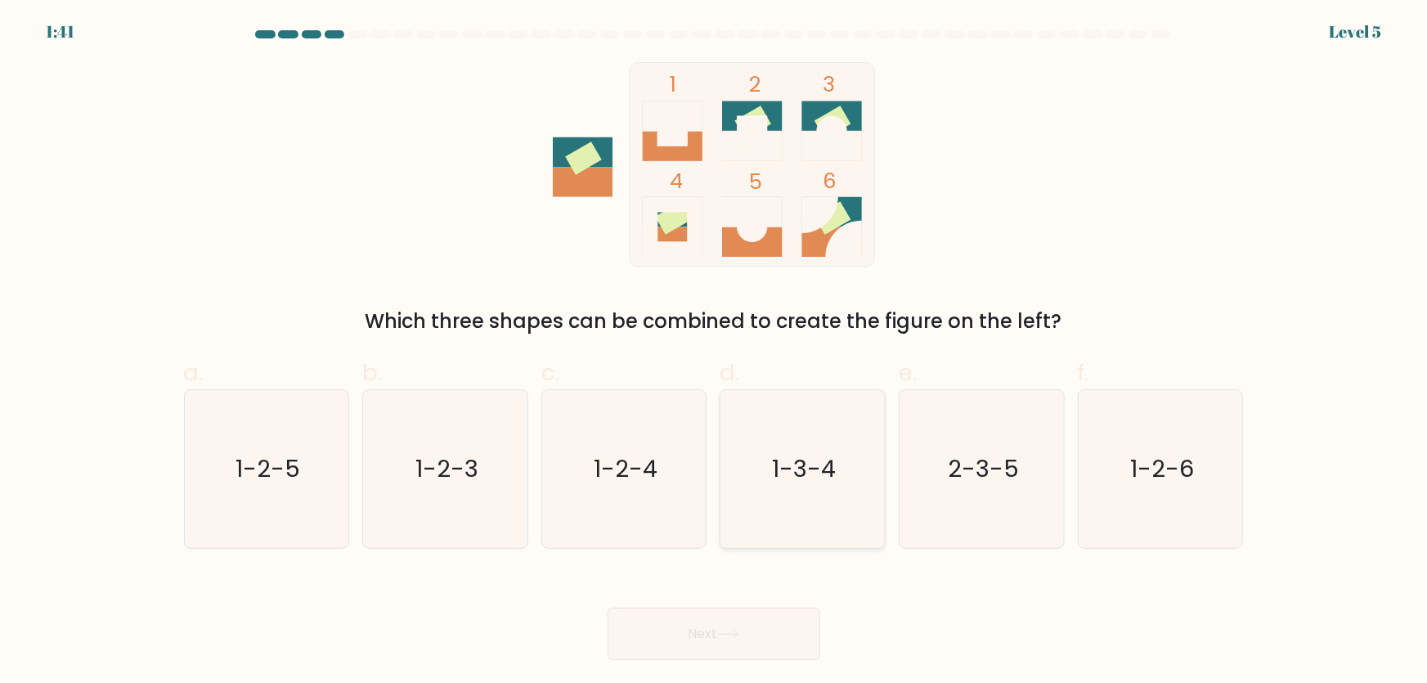
click at [856, 492] on icon "1-3-4" at bounding box center [803, 469] width 158 height 158
click at [715, 353] on input "d. 1-3-4" at bounding box center [714, 347] width 1 height 11
radio input "true"
click at [685, 510] on icon "1-2-4" at bounding box center [625, 469] width 158 height 158
click at [714, 353] on input "c. 1-2-4" at bounding box center [714, 347] width 1 height 11
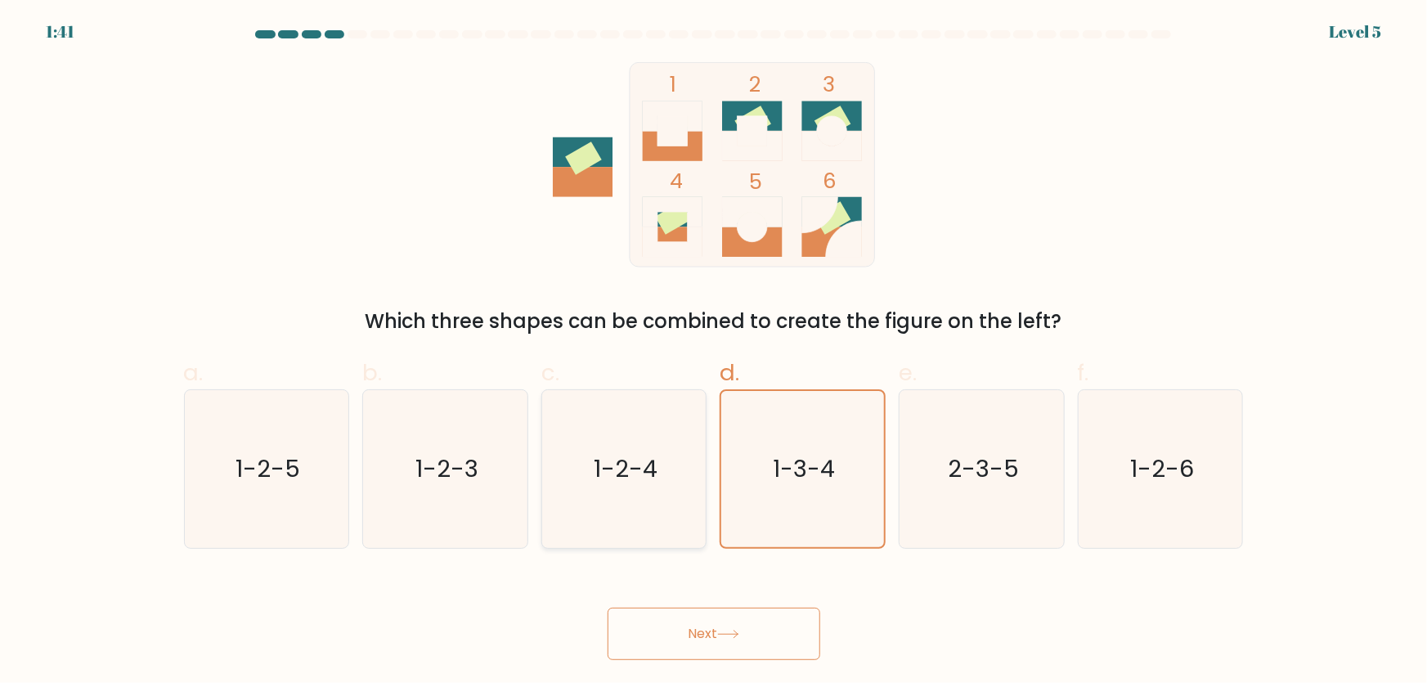
radio input "true"
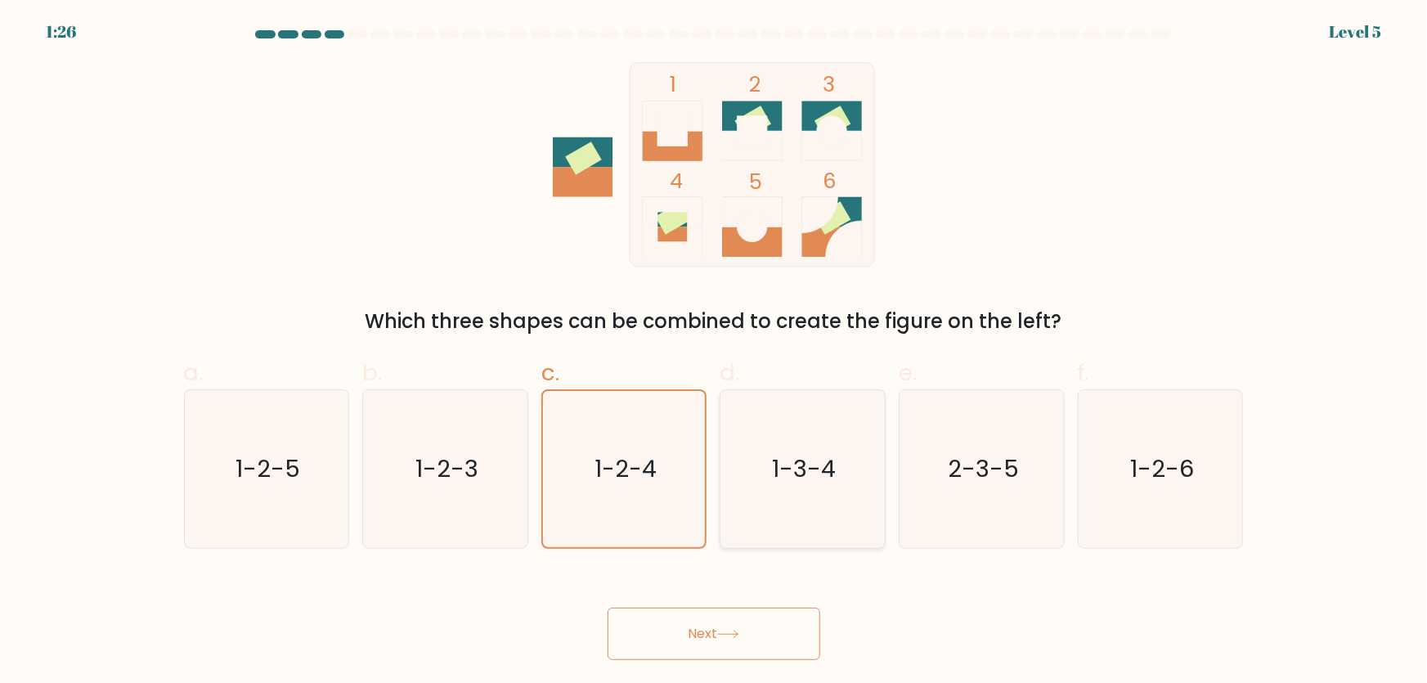
click at [807, 514] on icon "1-3-4" at bounding box center [803, 469] width 158 height 158
click at [715, 353] on input "d. 1-3-4" at bounding box center [714, 347] width 1 height 11
radio input "true"
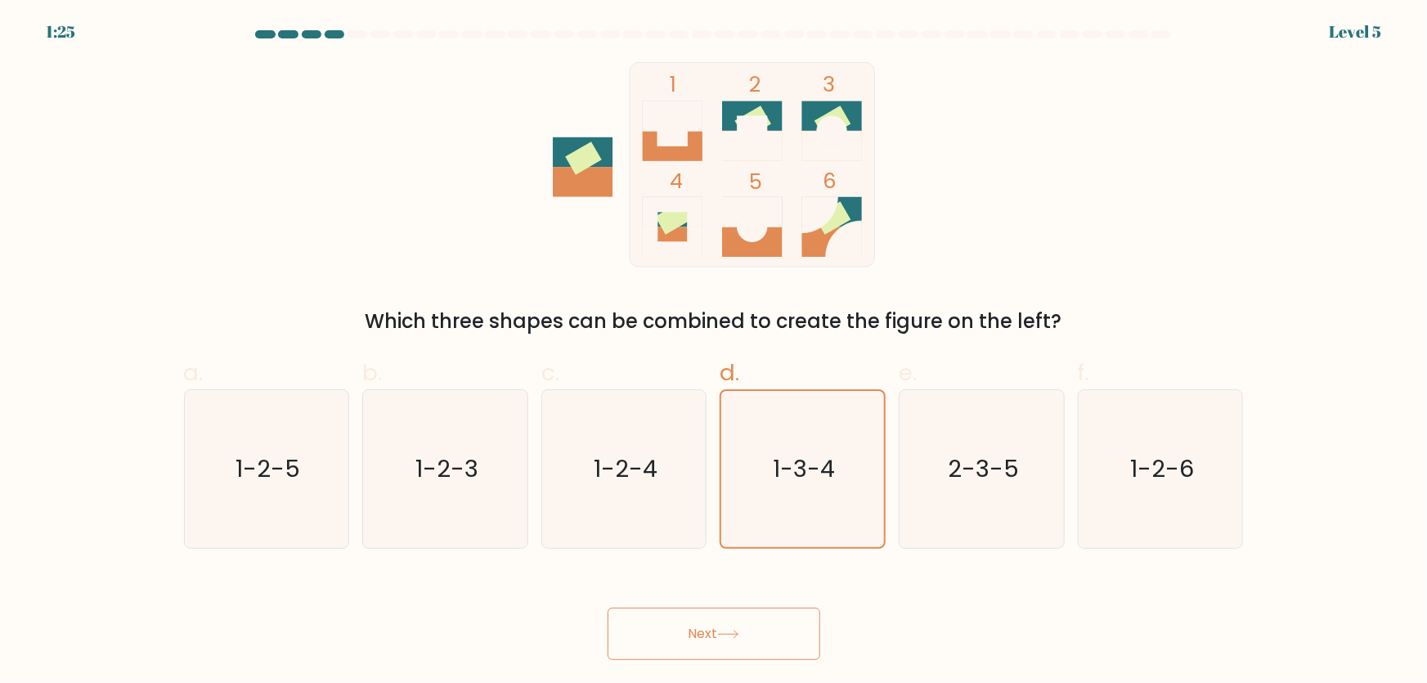
click at [750, 650] on button "Next" at bounding box center [714, 634] width 213 height 52
click at [751, 646] on button "Next" at bounding box center [714, 634] width 213 height 52
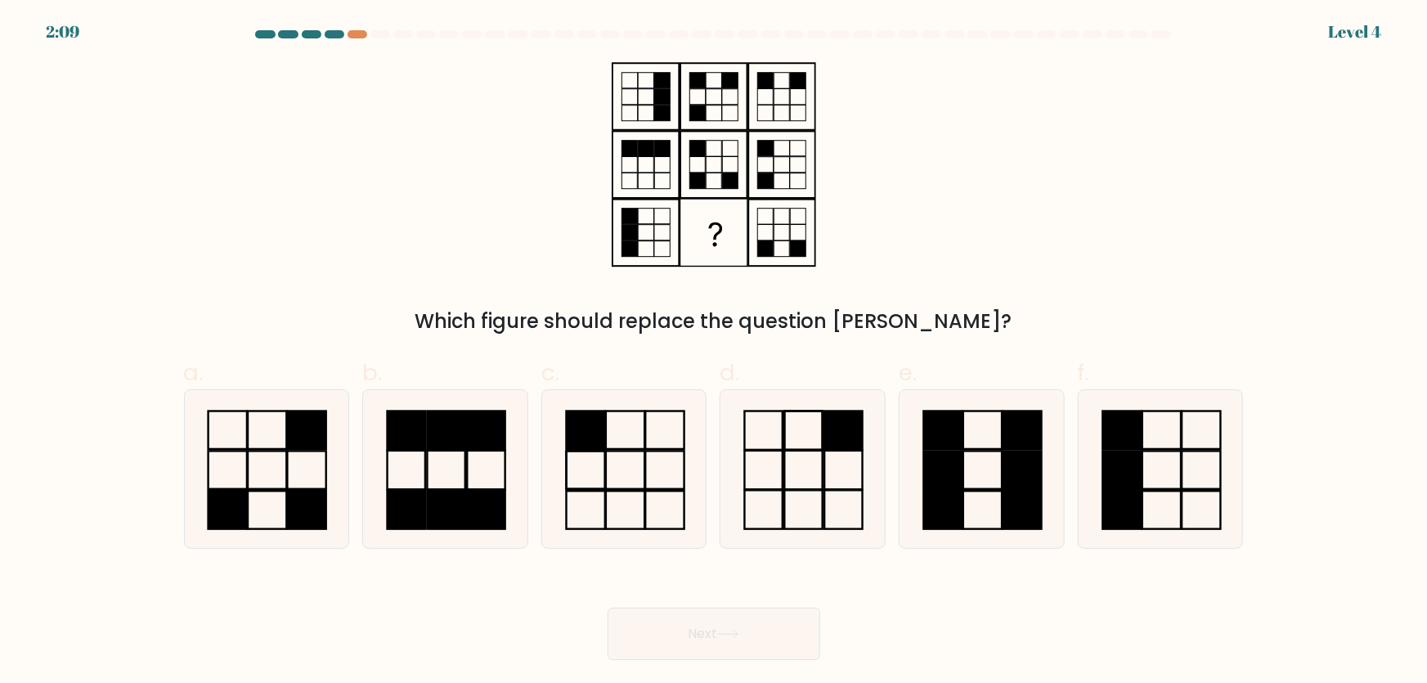
click at [751, 646] on button "Next" at bounding box center [714, 634] width 213 height 52
click at [842, 586] on div "Next" at bounding box center [714, 614] width 1080 height 92
click at [362, 35] on div at bounding box center [358, 34] width 20 height 8
click at [270, 499] on icon at bounding box center [266, 469] width 158 height 158
click at [714, 353] on input "a." at bounding box center [714, 347] width 1 height 11
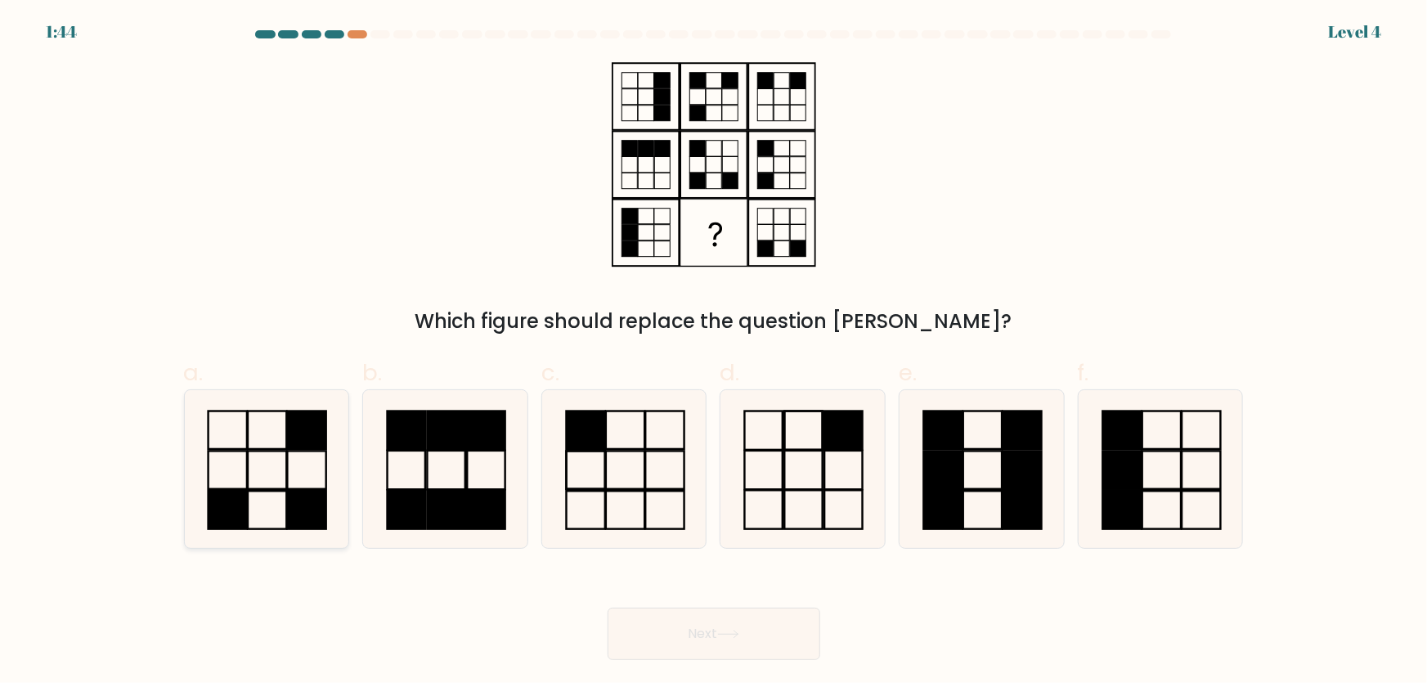
radio input "true"
click at [791, 636] on button "Next" at bounding box center [714, 634] width 213 height 52
click at [781, 624] on button "Next" at bounding box center [714, 634] width 213 height 52
click at [780, 624] on button "Next" at bounding box center [714, 634] width 213 height 52
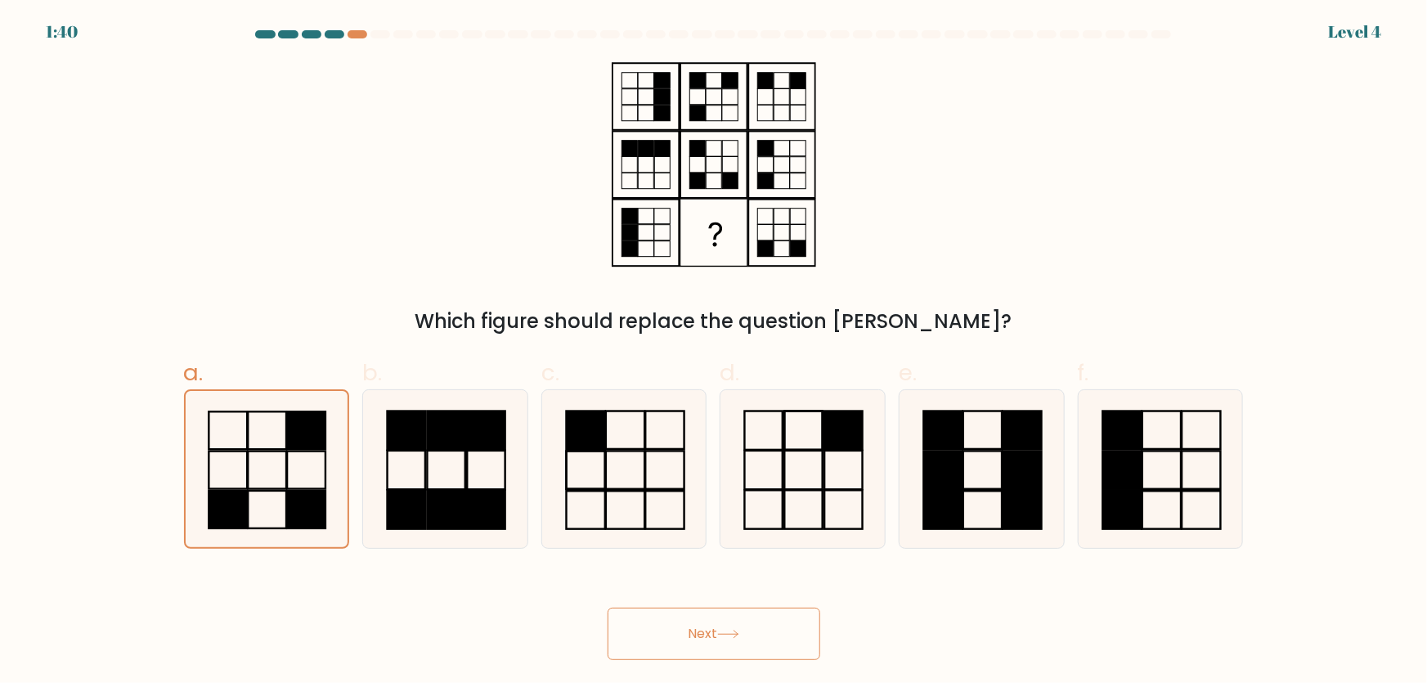
click at [766, 622] on button "Next" at bounding box center [714, 634] width 213 height 52
click at [765, 625] on button "Next" at bounding box center [714, 634] width 213 height 52
drag, startPoint x: 765, startPoint y: 625, endPoint x: 609, endPoint y: 544, distance: 175.2
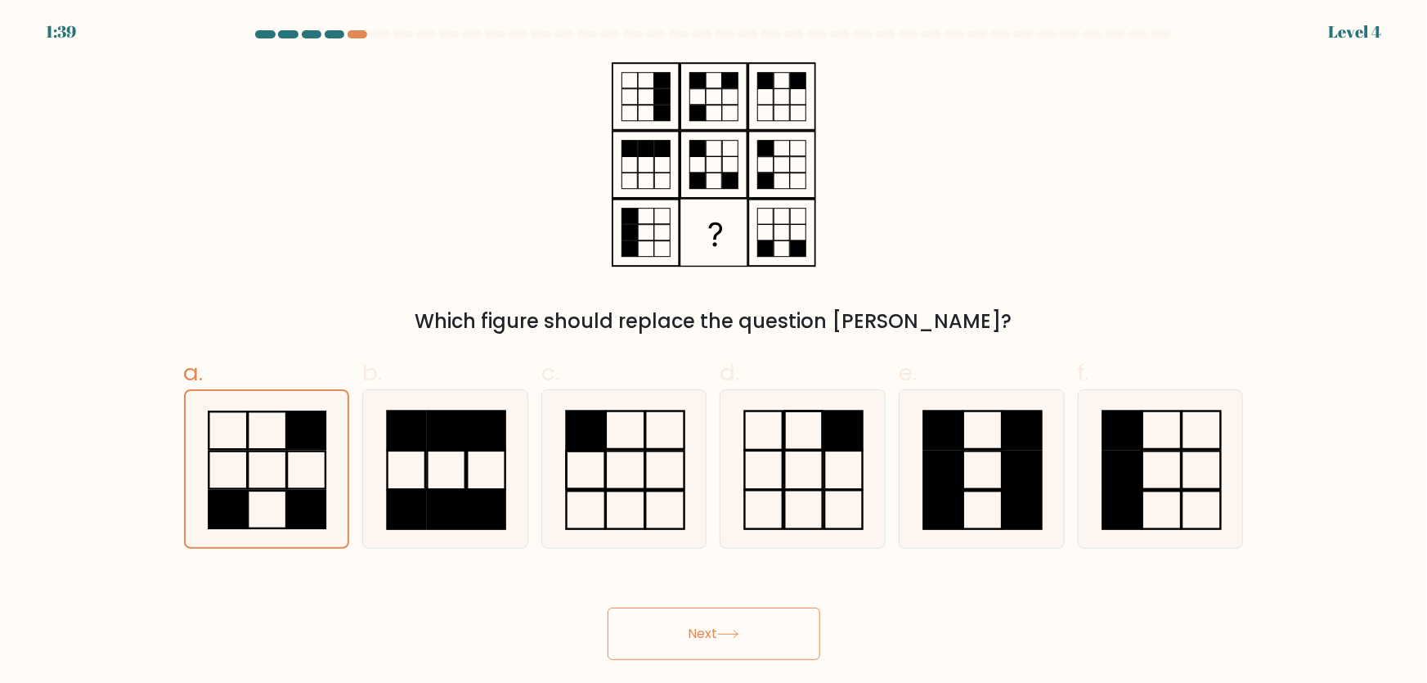
click at [762, 625] on button "Next" at bounding box center [714, 634] width 213 height 52
click at [768, 634] on button "Next" at bounding box center [714, 634] width 213 height 52
click at [735, 654] on button "Next" at bounding box center [714, 634] width 213 height 52
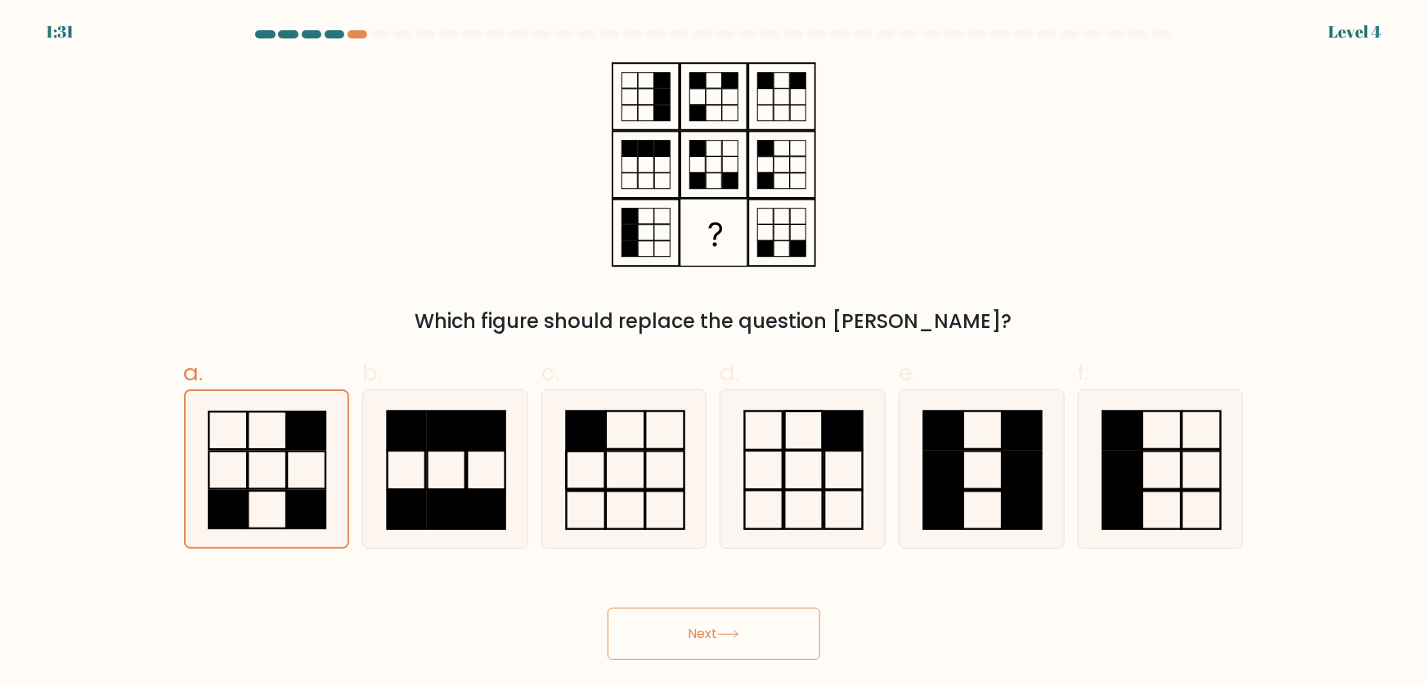
click at [735, 654] on button "Next" at bounding box center [714, 634] width 213 height 52
click at [782, 632] on button "Next" at bounding box center [714, 634] width 213 height 52
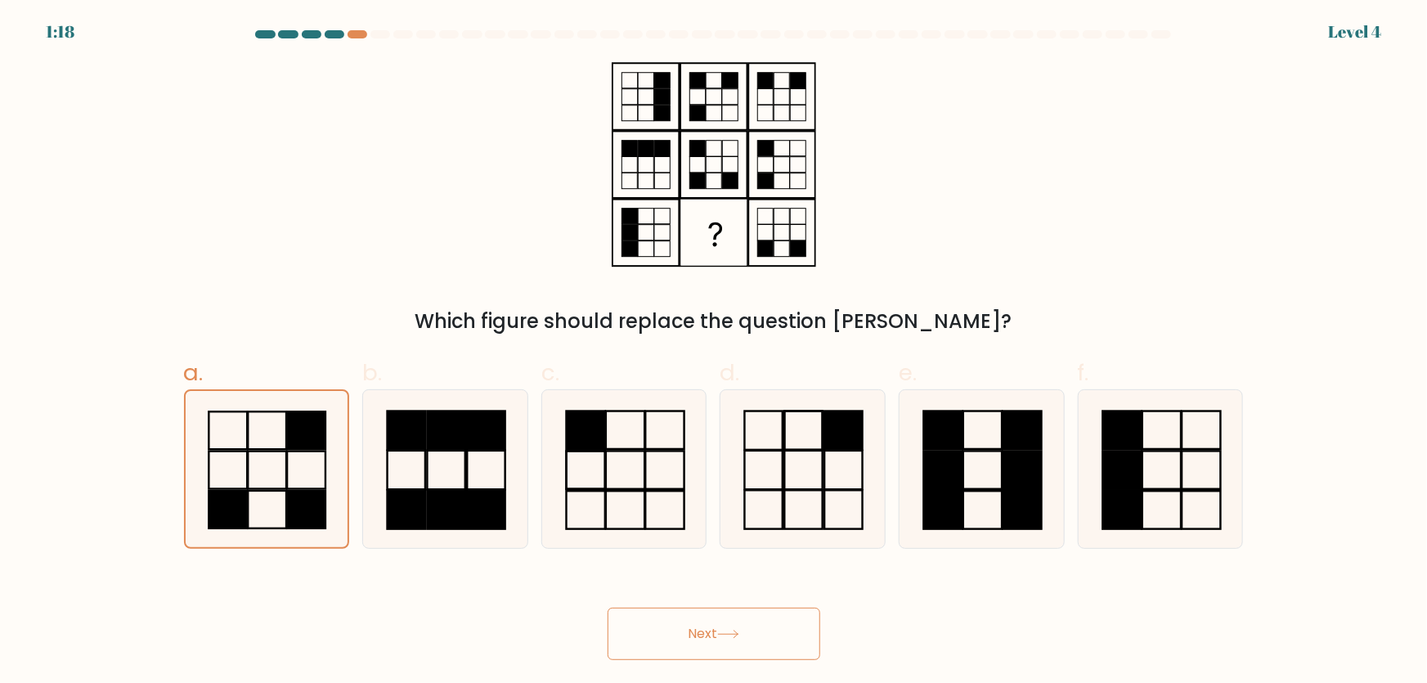
click at [782, 632] on button "Next" at bounding box center [714, 634] width 213 height 52
click at [796, 507] on icon at bounding box center [803, 469] width 158 height 158
click at [715, 353] on input "d." at bounding box center [714, 347] width 1 height 11
radio input "true"
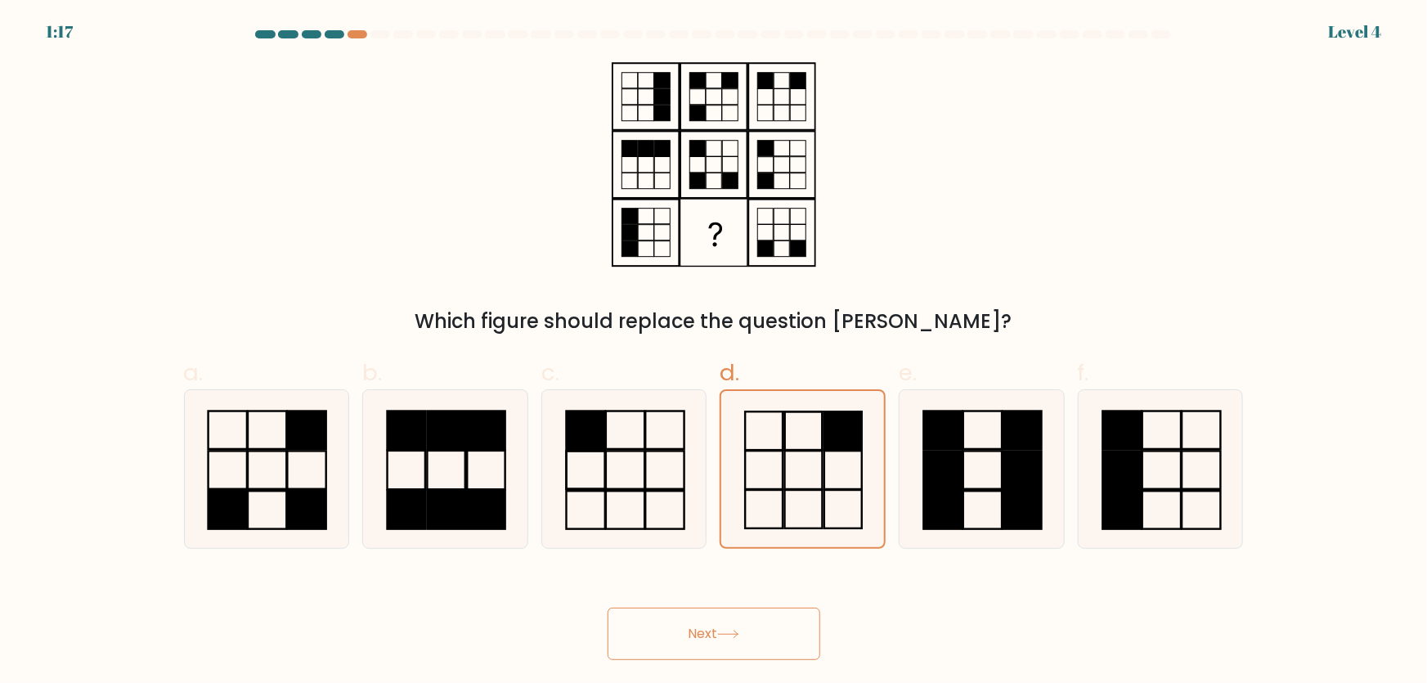
click at [761, 626] on button "Next" at bounding box center [714, 634] width 213 height 52
click at [282, 448] on rect at bounding box center [267, 430] width 38 height 38
click at [714, 353] on input "a." at bounding box center [714, 347] width 1 height 11
radio input "true"
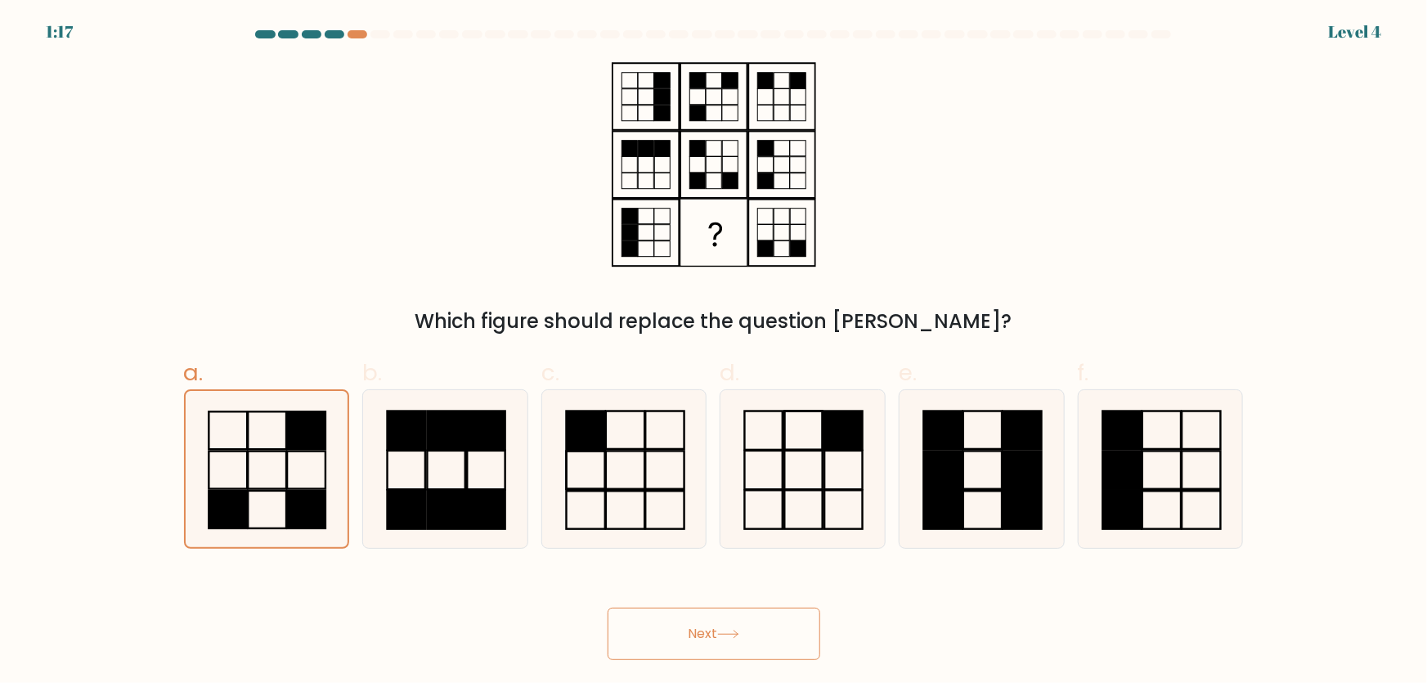
click at [730, 636] on icon at bounding box center [728, 634] width 22 height 9
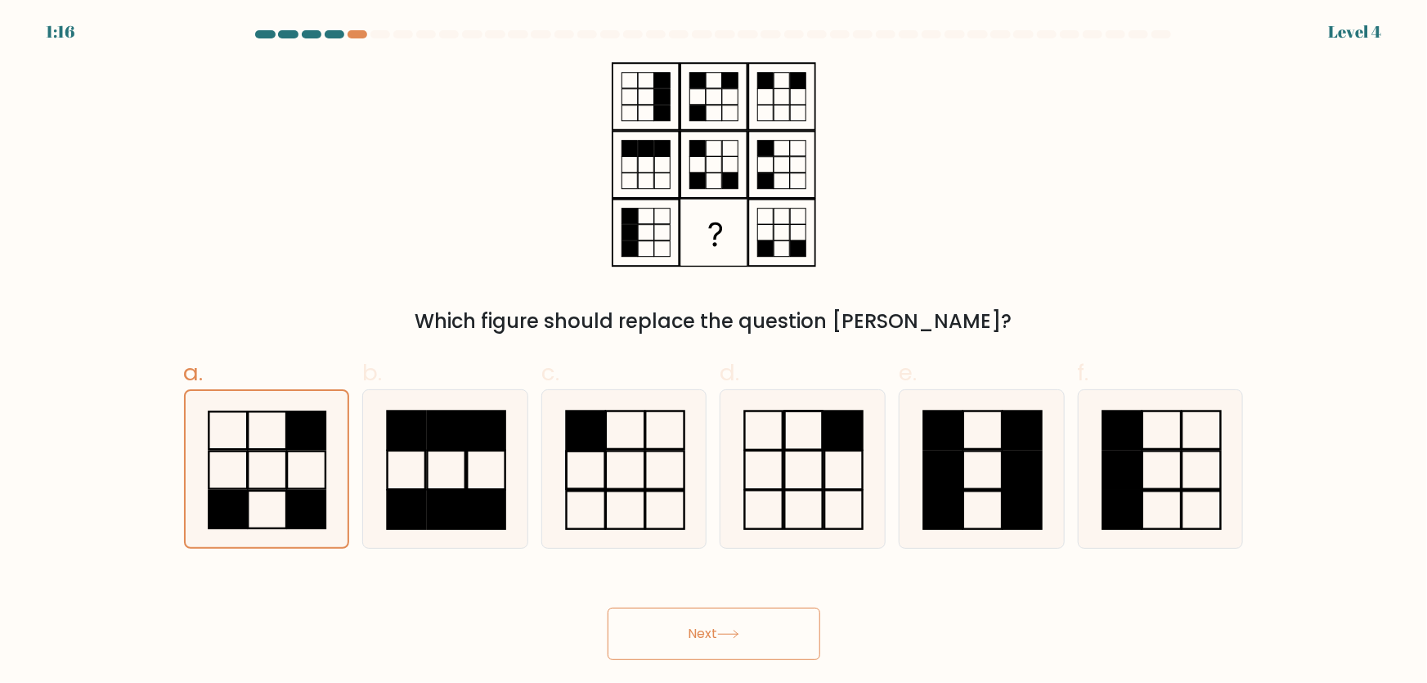
click at [730, 636] on icon at bounding box center [728, 634] width 22 height 9
